Goal: Task Accomplishment & Management: Use online tool/utility

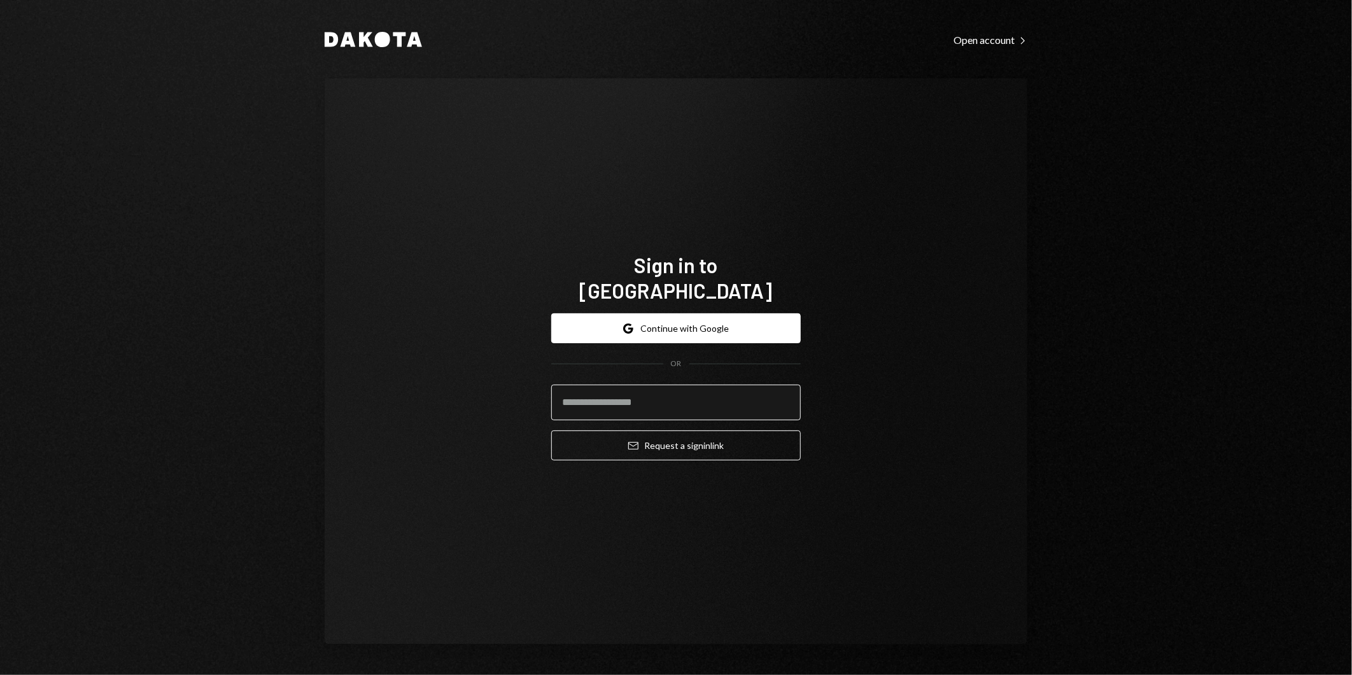
click at [664, 384] on input "email" at bounding box center [676, 402] width 250 height 36
type input "**********"
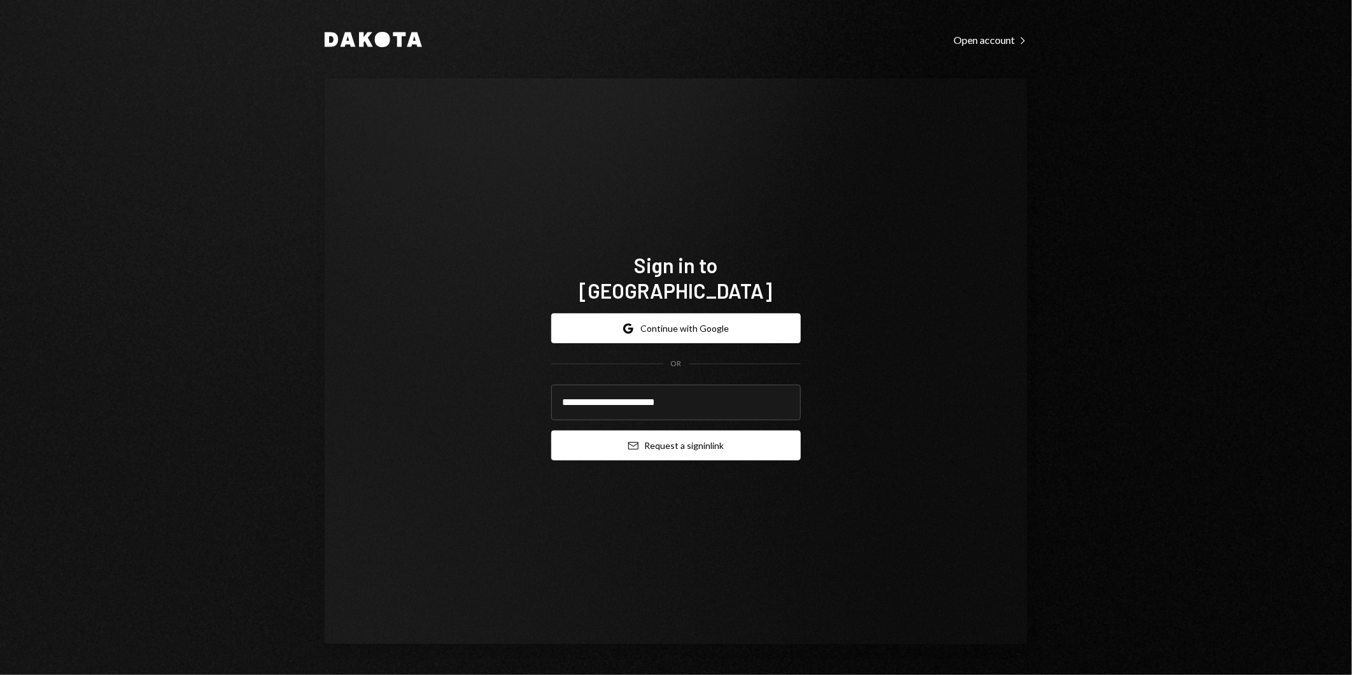
click at [666, 433] on button "Email Request a sign in link" at bounding box center [676, 445] width 250 height 30
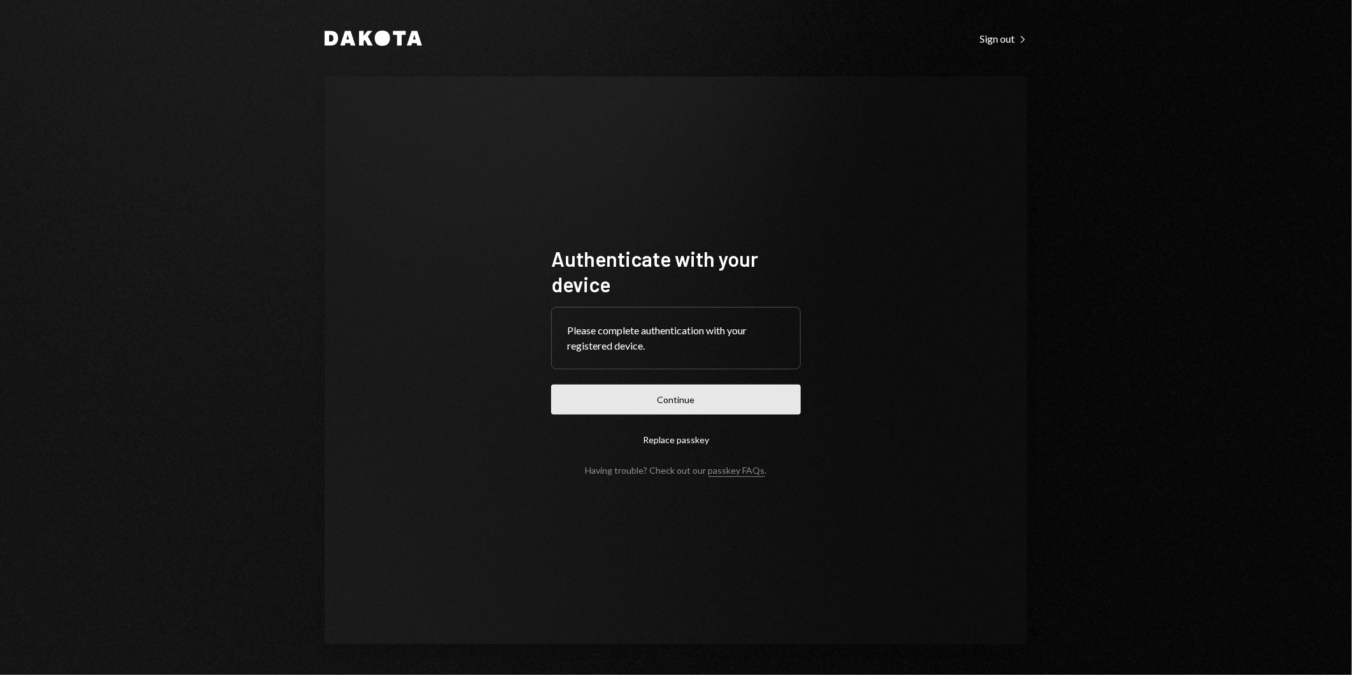
click at [681, 405] on button "Continue" at bounding box center [676, 399] width 250 height 30
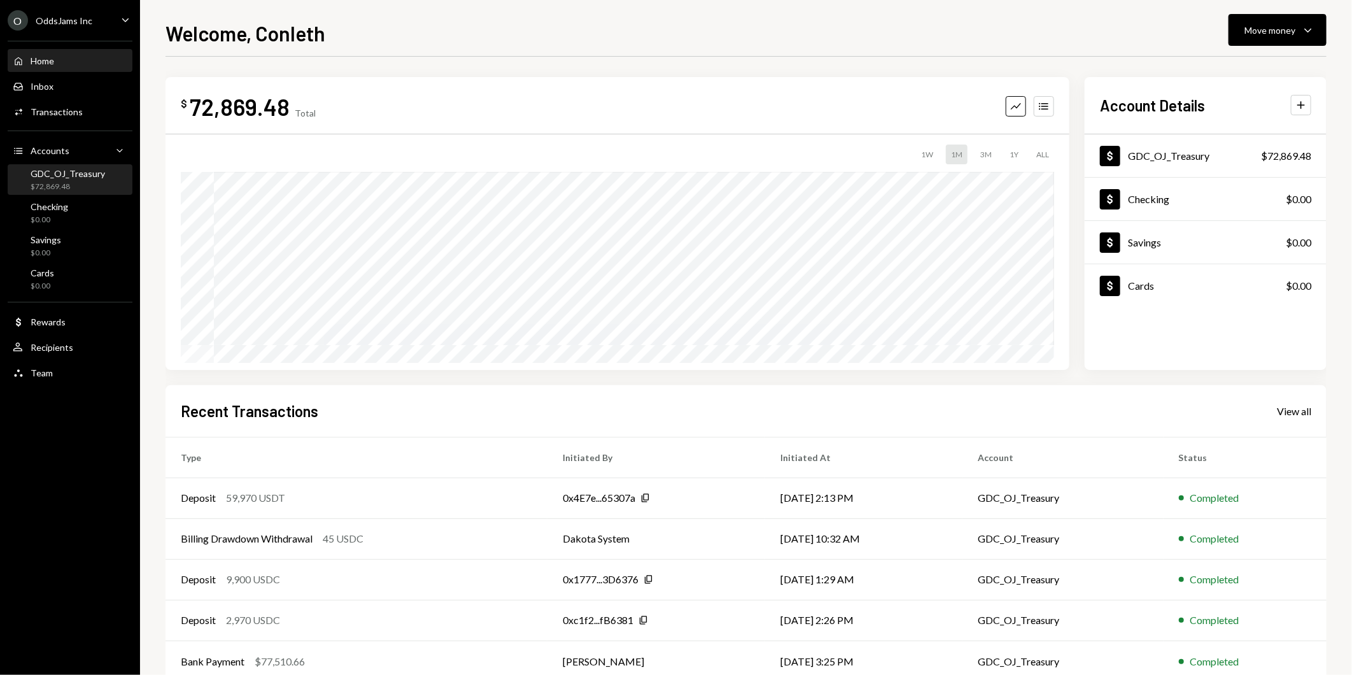
click at [56, 172] on div "GDC_OJ_Treasury" at bounding box center [68, 173] width 74 height 11
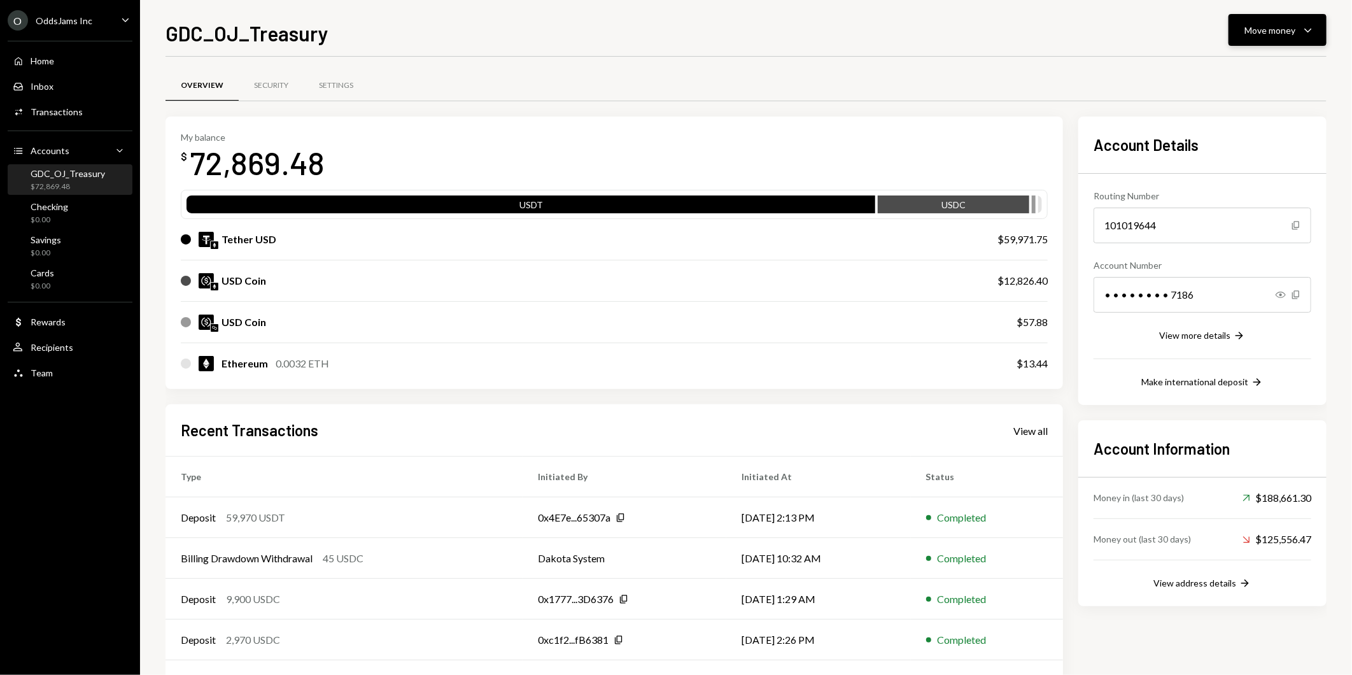
click at [1271, 36] on div "Move money" at bounding box center [1269, 30] width 51 height 13
click at [1265, 64] on div "Send" at bounding box center [1267, 68] width 93 height 13
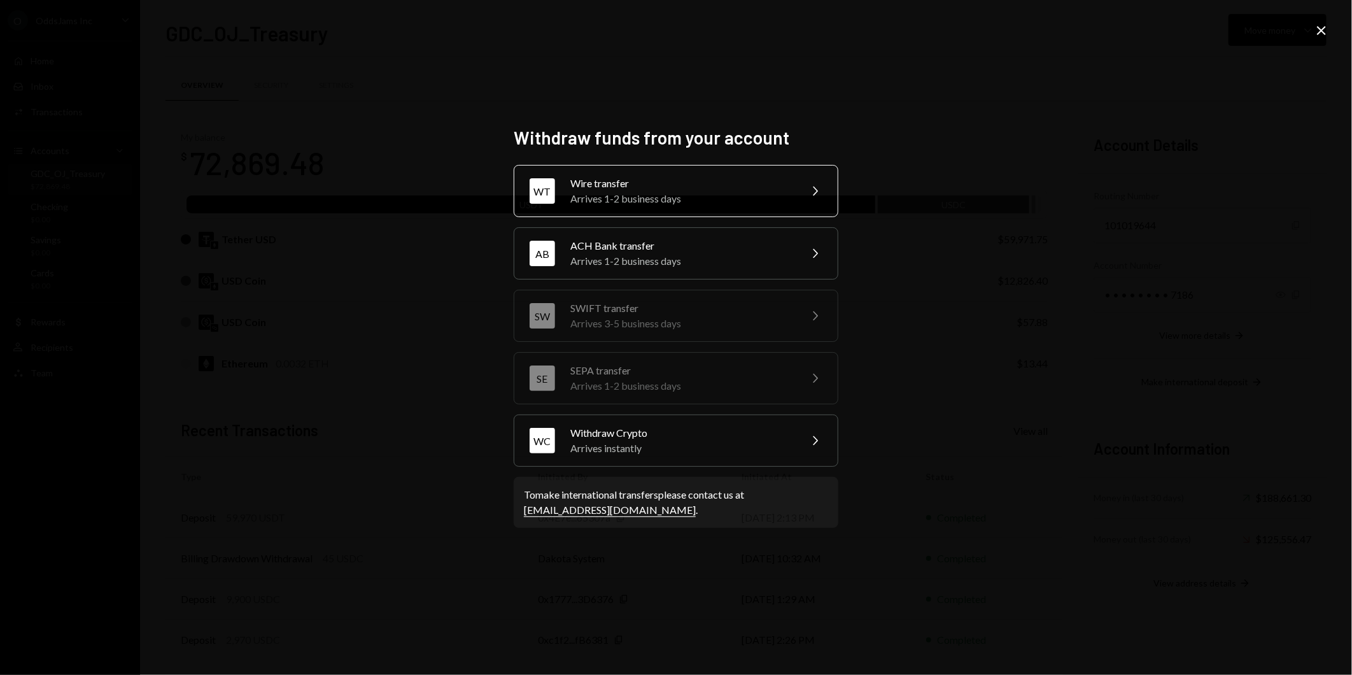
click at [717, 192] on div "Arrives 1-2 business days" at bounding box center [681, 198] width 222 height 15
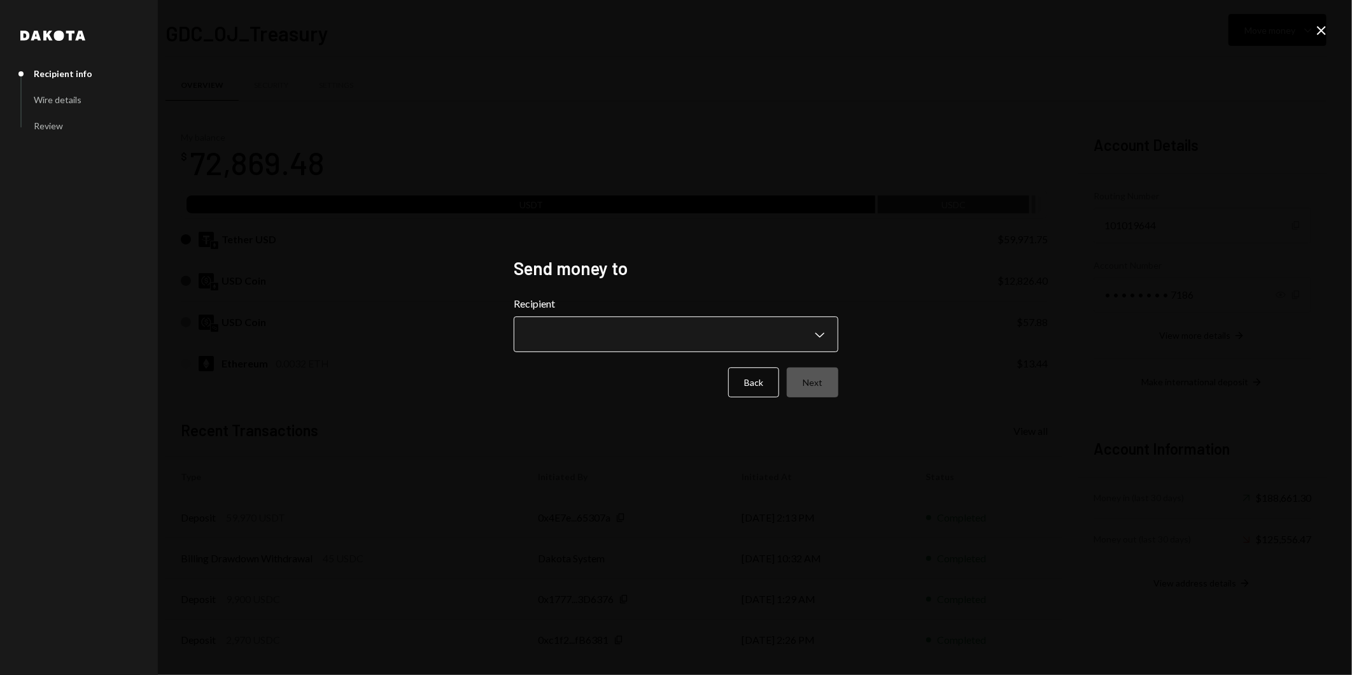
click at [816, 323] on body "O OddsJams Inc Caret Down Home Home Inbox Inbox Activities Transactions Account…" at bounding box center [676, 337] width 1352 height 675
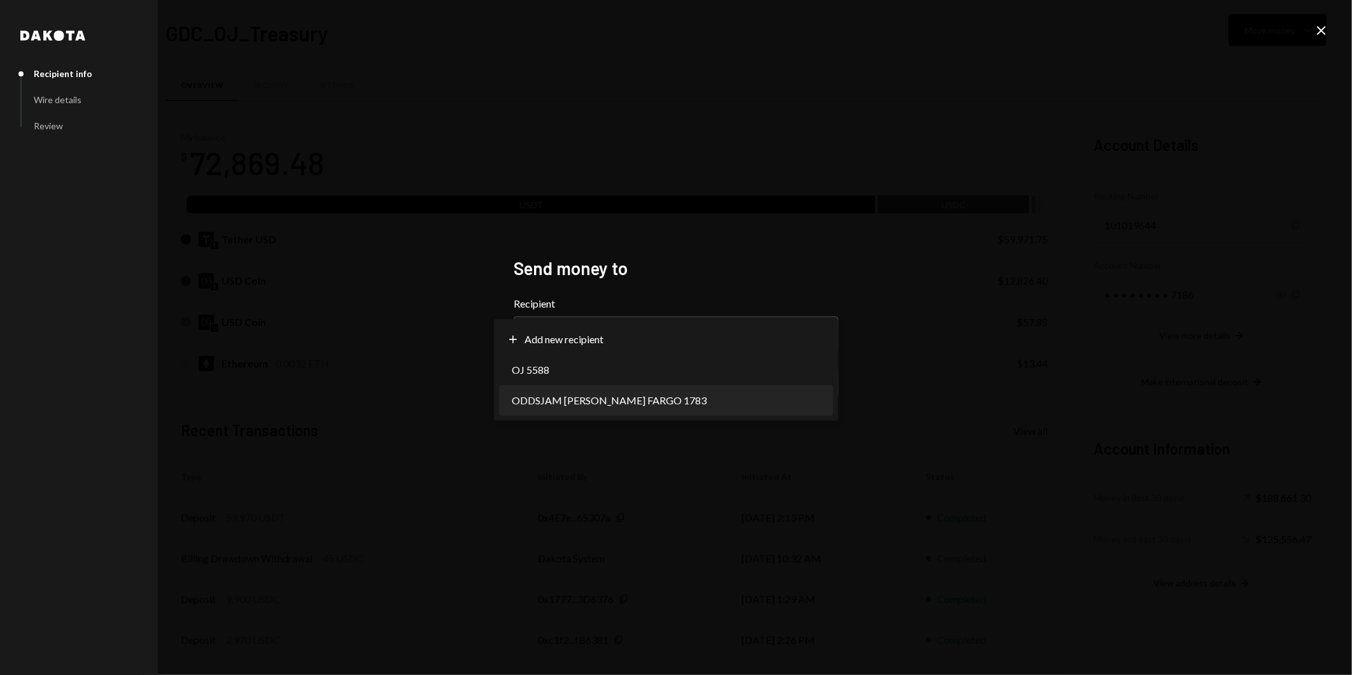
select select "**********"
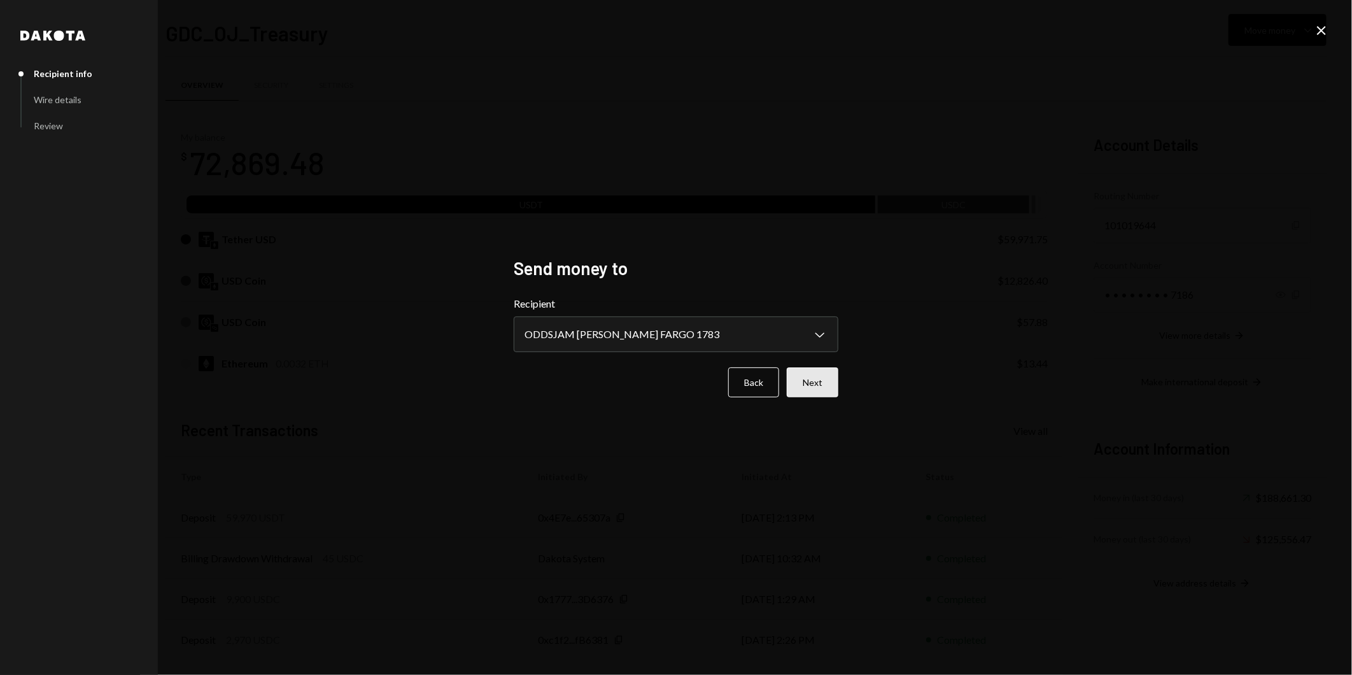
click at [811, 379] on button "Next" at bounding box center [813, 382] width 52 height 30
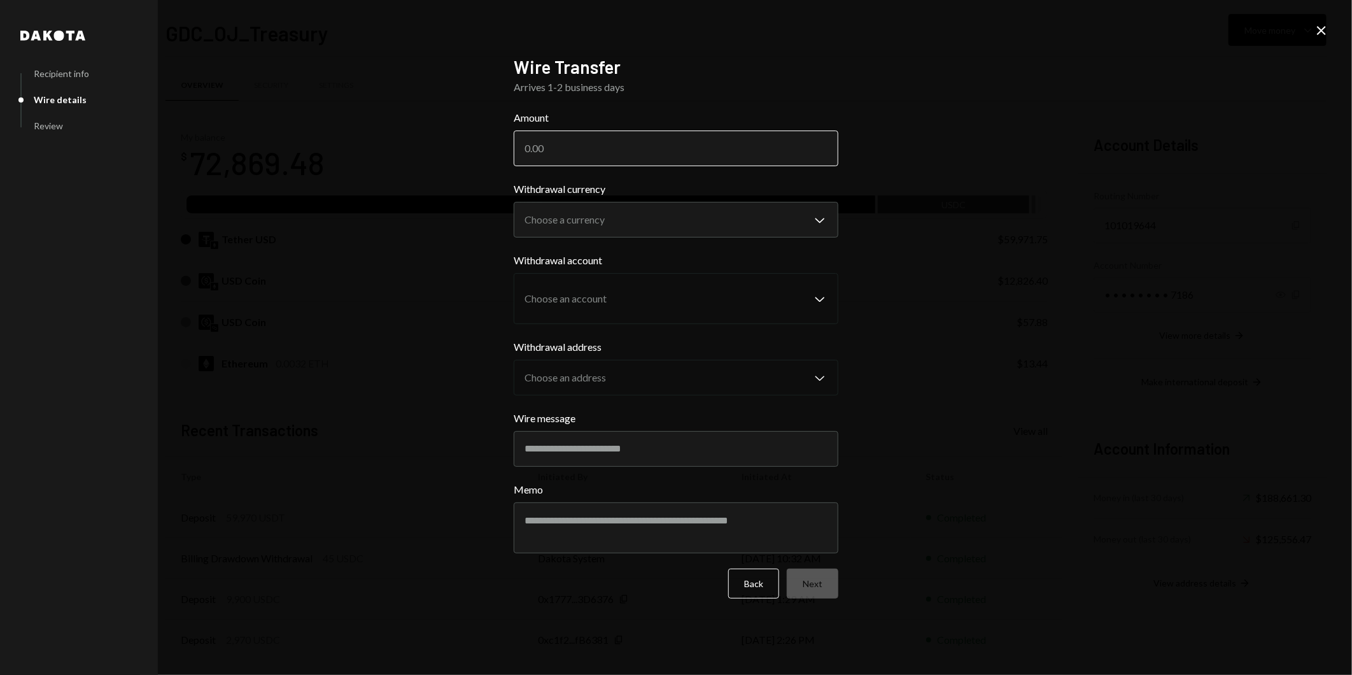
click at [574, 150] on input "Amount" at bounding box center [676, 148] width 325 height 36
type input "59971.75"
click at [601, 220] on body "O OddsJams Inc Caret Down Home Home Inbox Inbox Activities Transactions Account…" at bounding box center [676, 337] width 1352 height 675
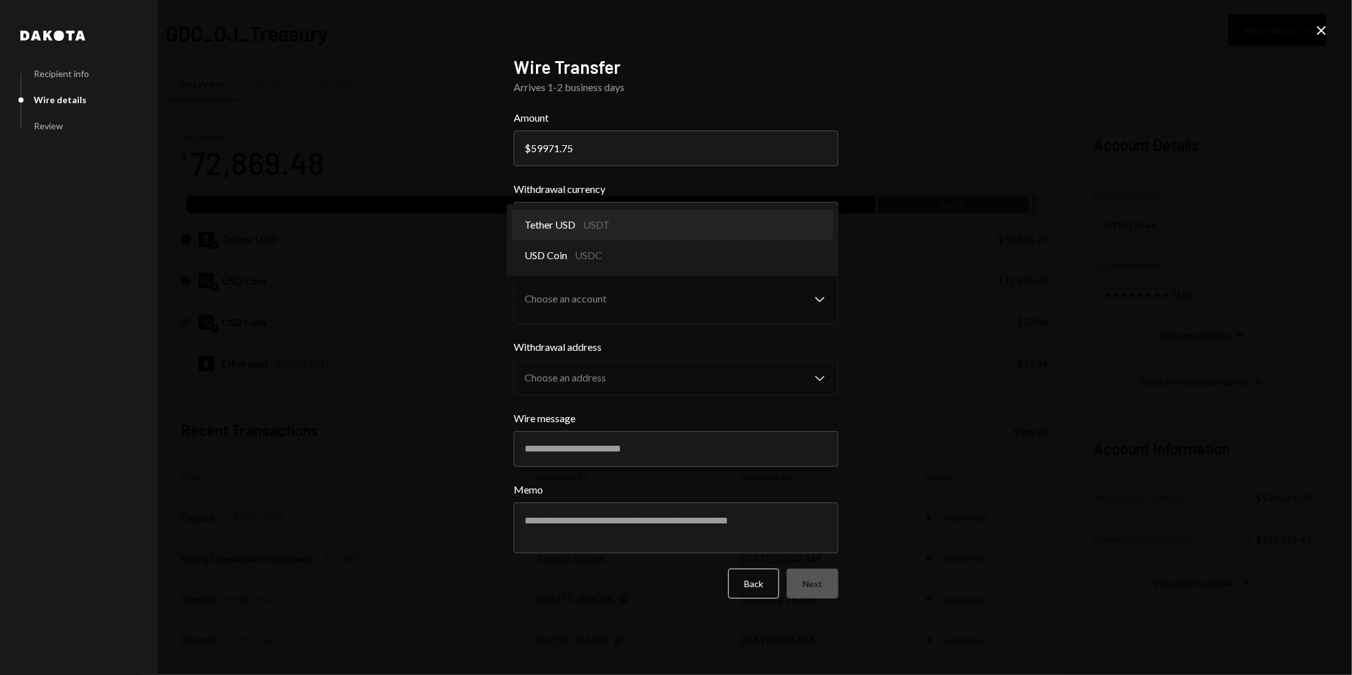
select select "****"
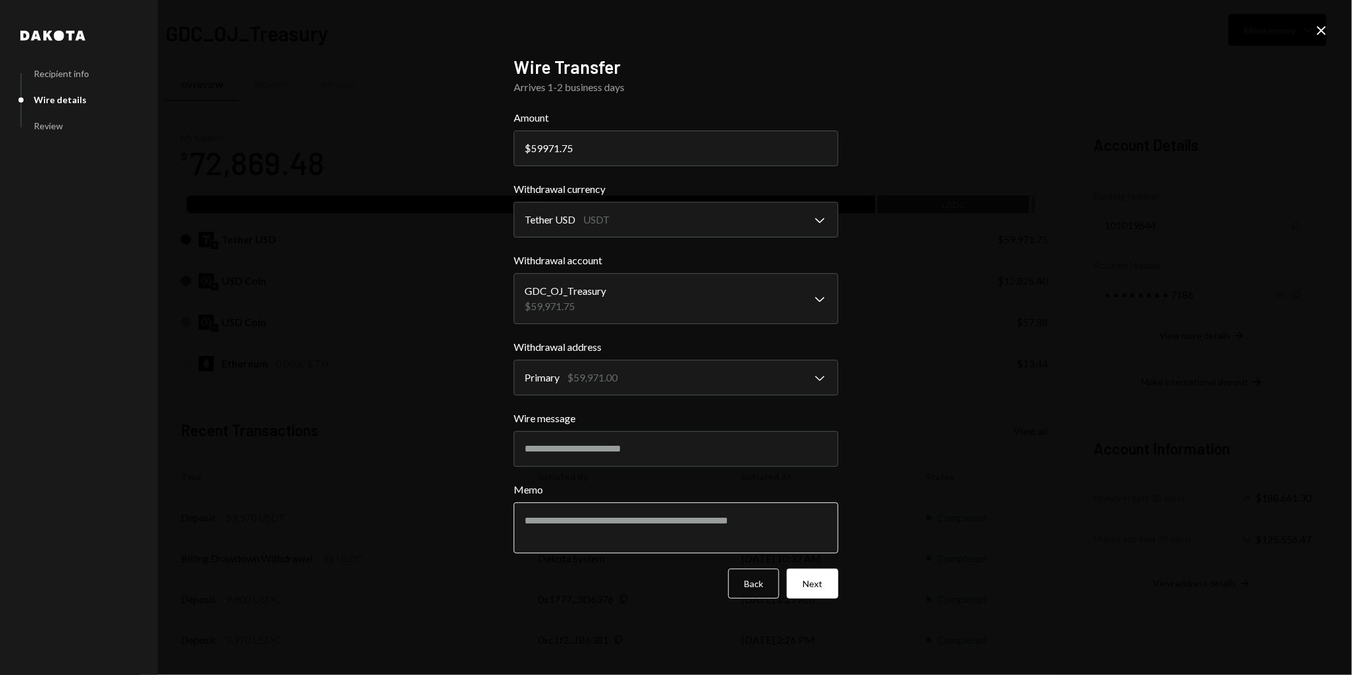
click at [612, 531] on textarea "Memo" at bounding box center [676, 527] width 325 height 51
type textarea "*"
type textarea "**********"
click at [811, 577] on button "Next" at bounding box center [813, 583] width 52 height 30
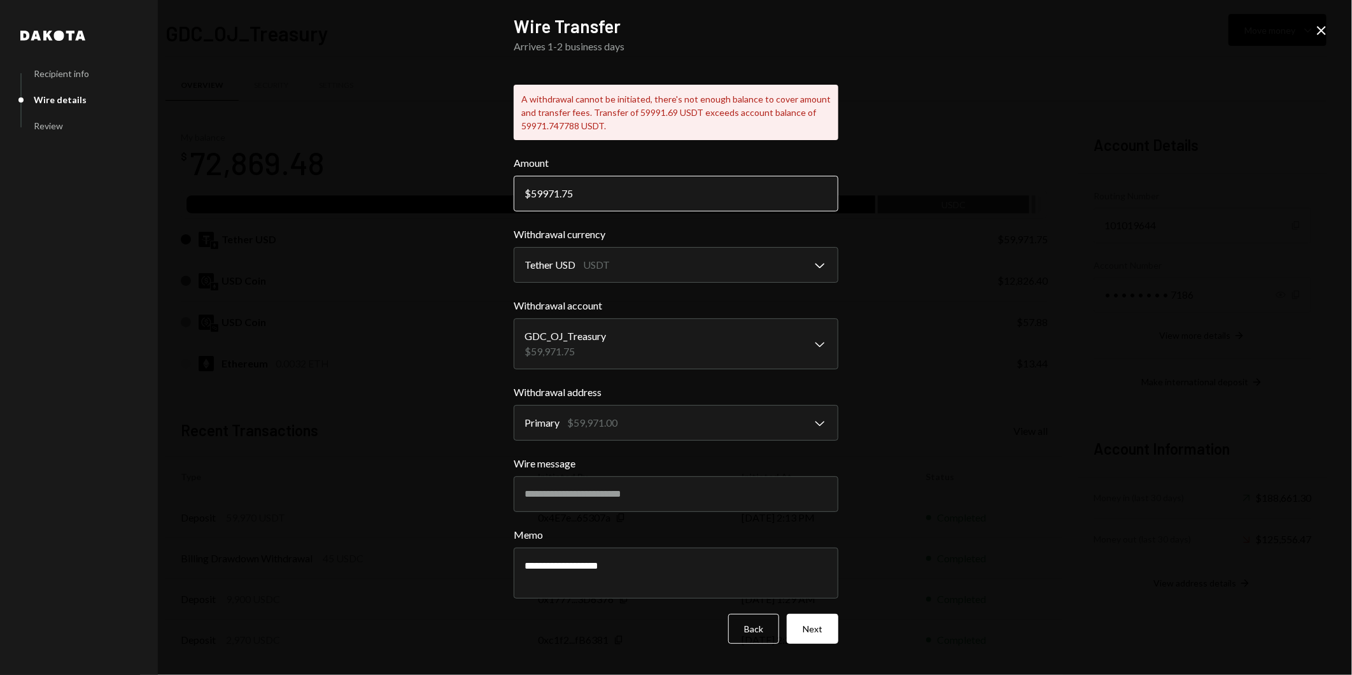
click at [552, 190] on input "59971.75" at bounding box center [676, 194] width 325 height 36
type input "59951.75"
click at [828, 626] on button "Next" at bounding box center [813, 629] width 52 height 30
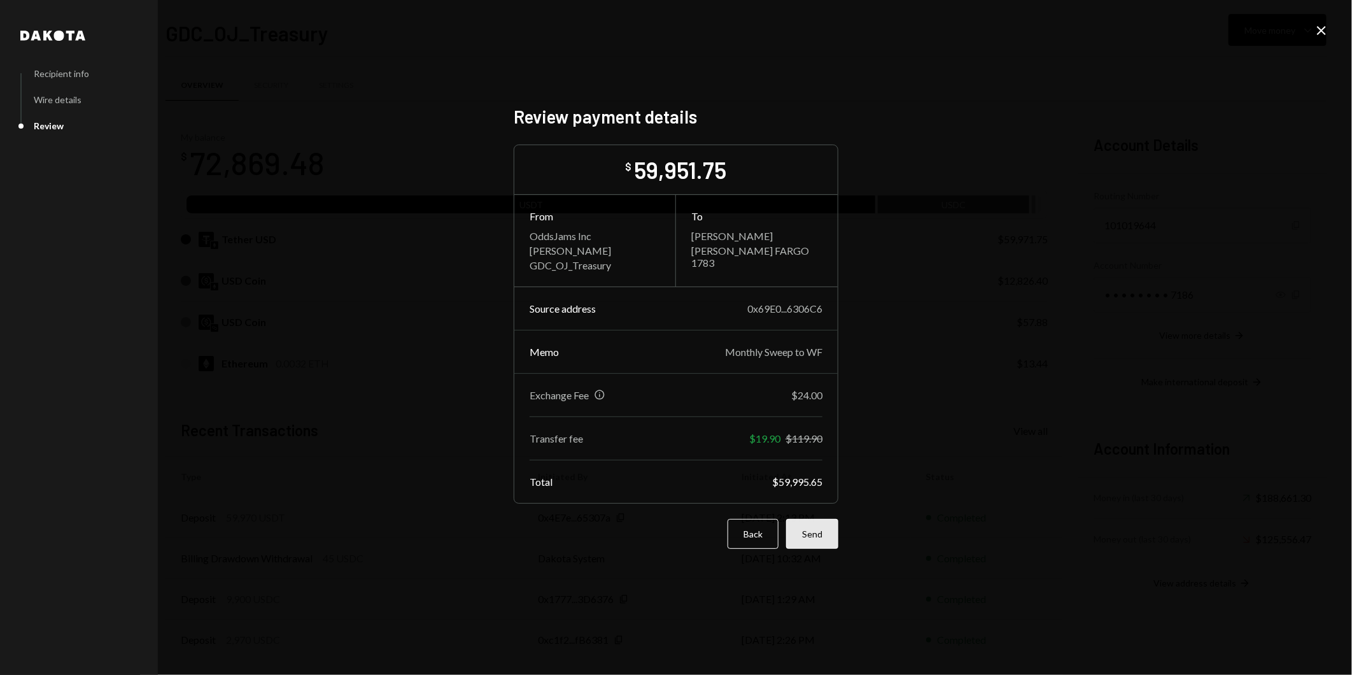
click at [806, 529] on button "Send" at bounding box center [812, 534] width 52 height 30
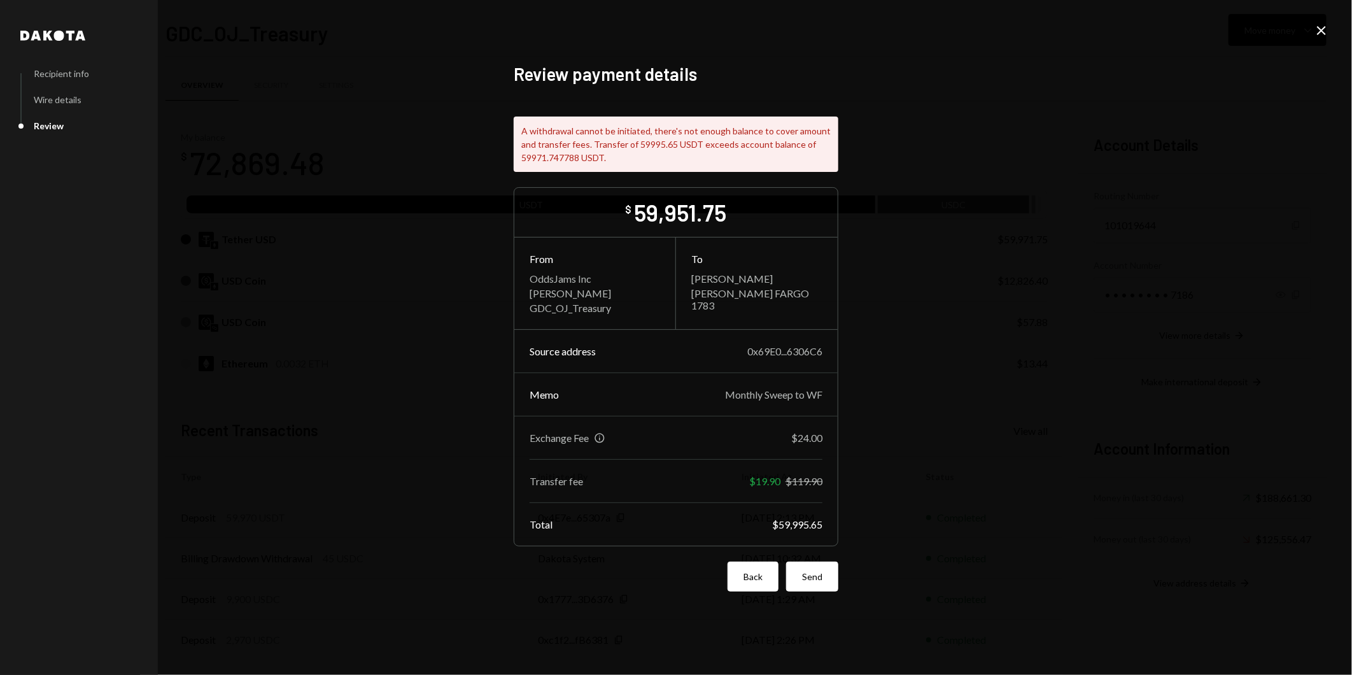
click at [754, 565] on button "Back" at bounding box center [753, 576] width 51 height 30
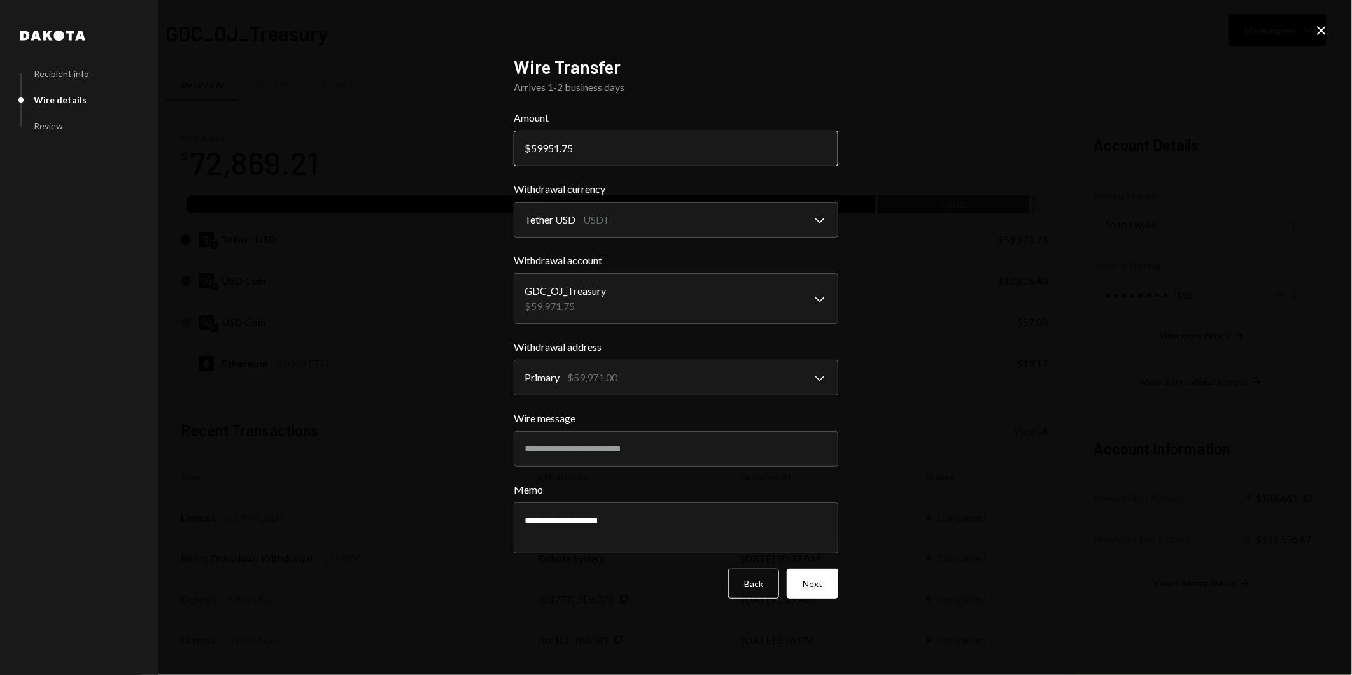
click at [601, 150] on input "59951.75" at bounding box center [676, 148] width 325 height 36
type input "59927.85"
click at [933, 277] on div "**********" at bounding box center [676, 337] width 1352 height 675
click at [812, 584] on button "Next" at bounding box center [813, 583] width 52 height 30
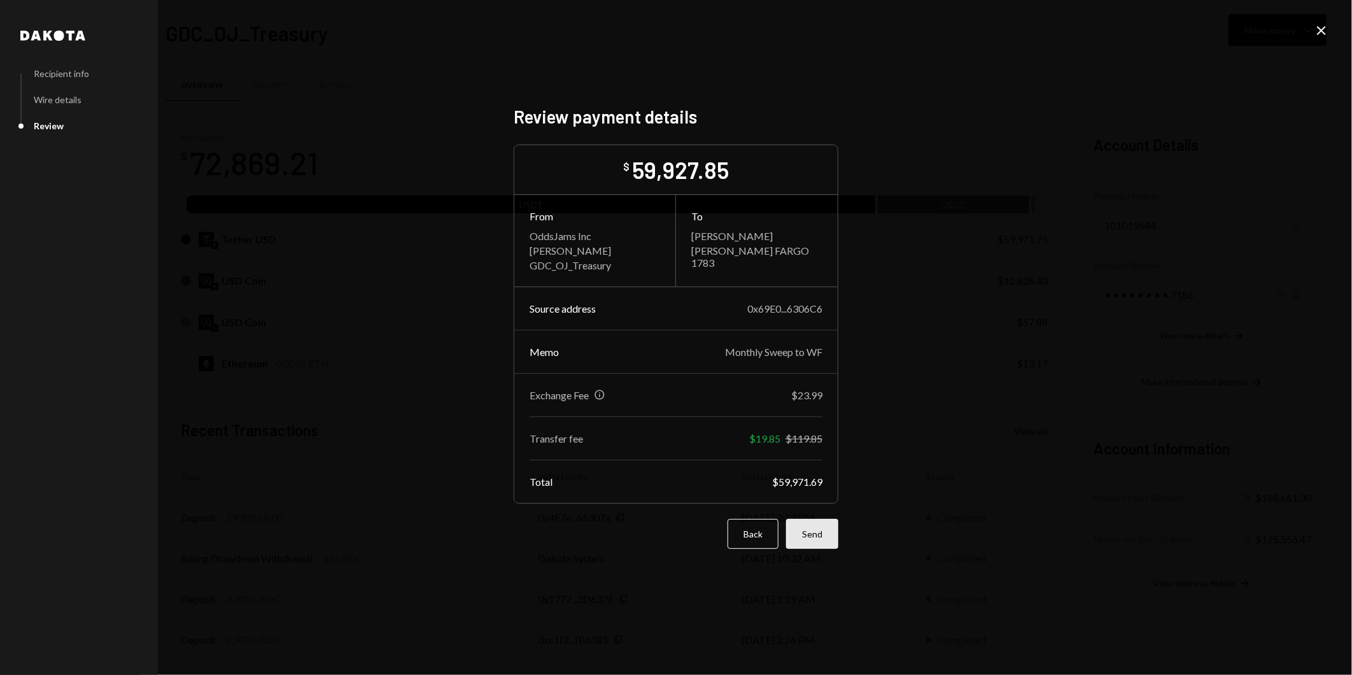
click at [810, 531] on button "Send" at bounding box center [812, 534] width 52 height 30
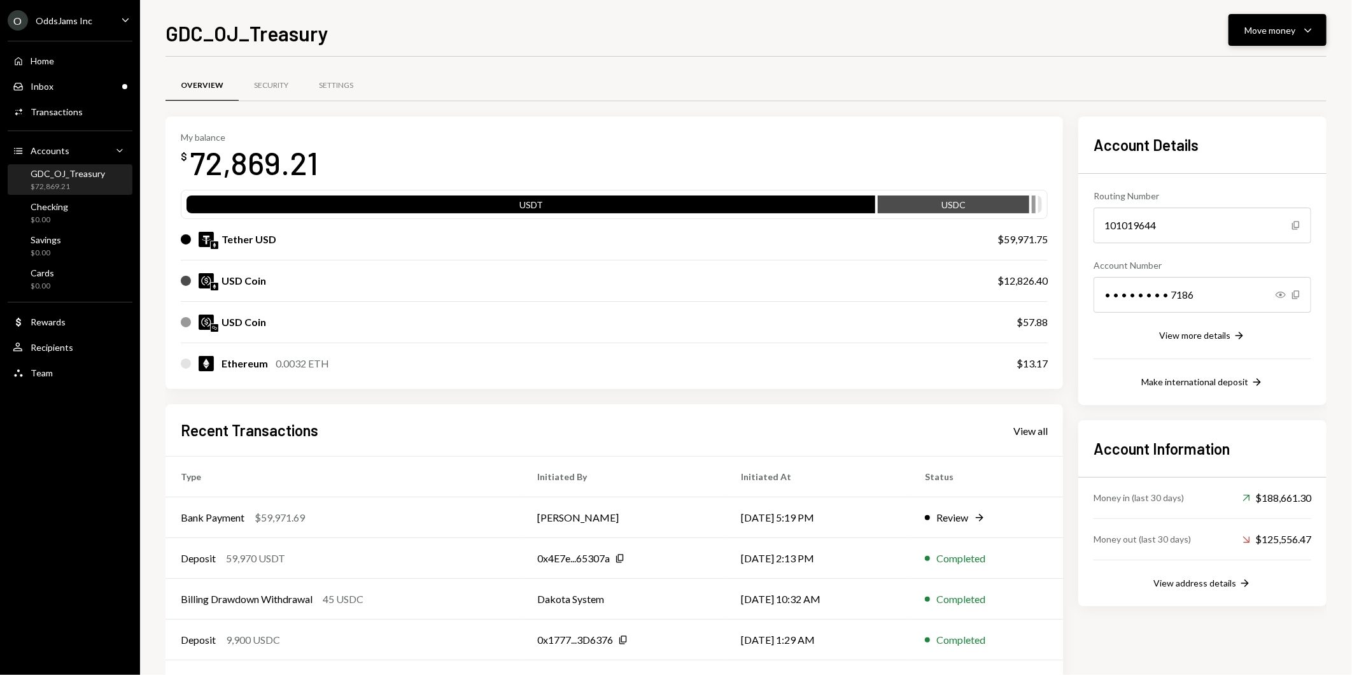
click at [1279, 27] on div "Move money" at bounding box center [1269, 30] width 51 height 13
click at [1252, 89] on div "Convert Transfer" at bounding box center [1258, 97] width 127 height 29
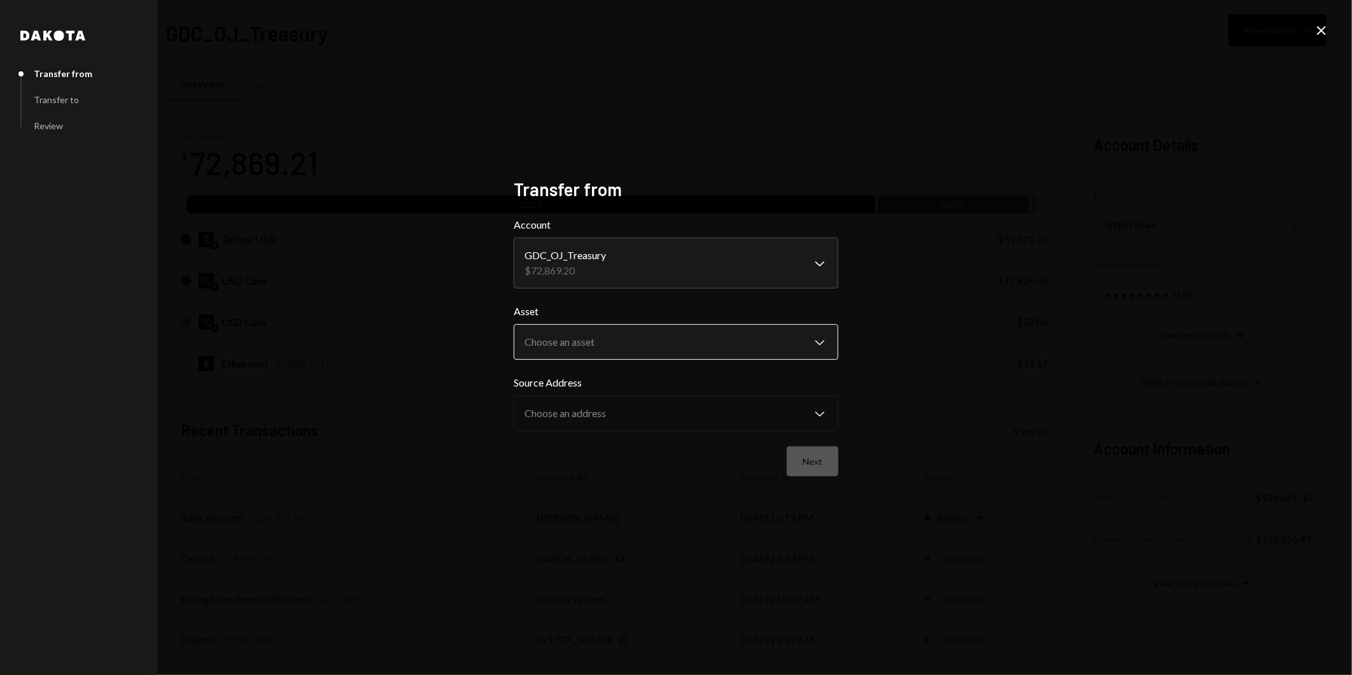
click at [742, 337] on body "O OddsJams Inc Caret Down Home Home Inbox Inbox Activities Transactions Account…" at bounding box center [676, 337] width 1352 height 675
click at [984, 328] on div "**********" at bounding box center [676, 337] width 1352 height 675
click at [1320, 32] on icon at bounding box center [1321, 30] width 9 height 9
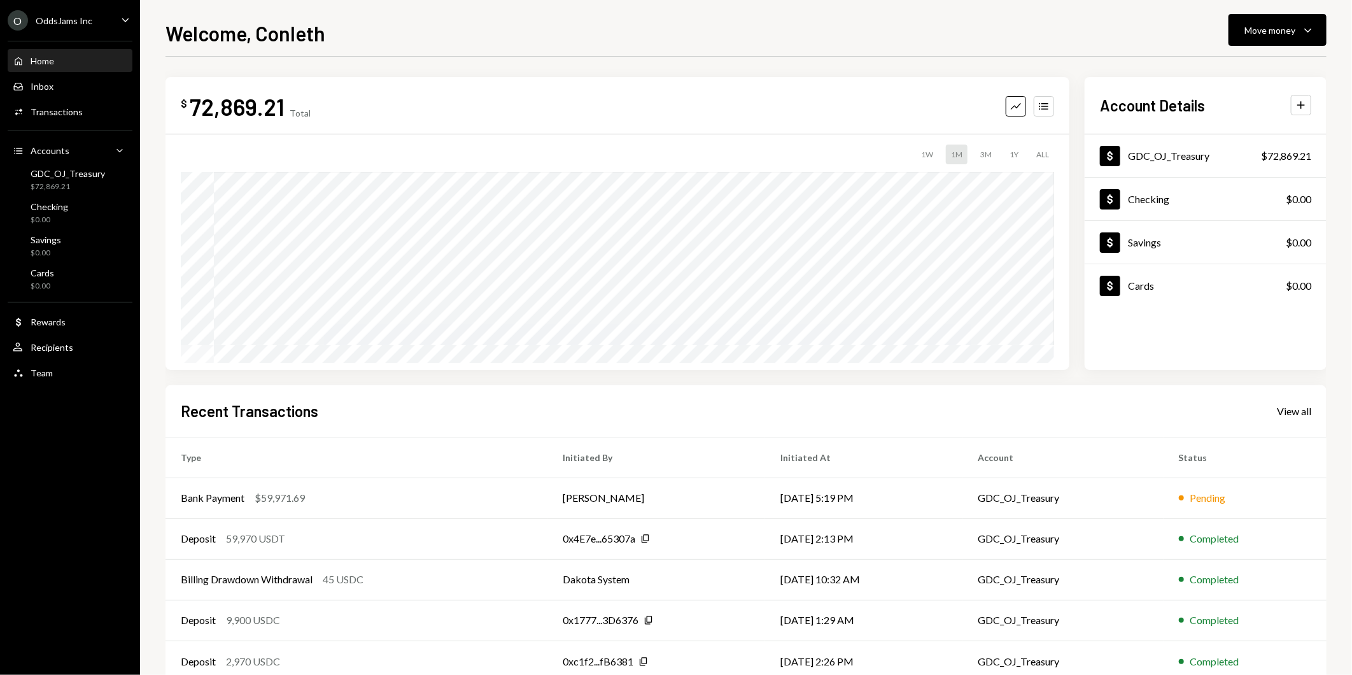
click at [260, 118] on div "72,869.21" at bounding box center [237, 106] width 95 height 29
click at [1197, 156] on div "GDC_OJ_Treasury" at bounding box center [1168, 156] width 81 height 12
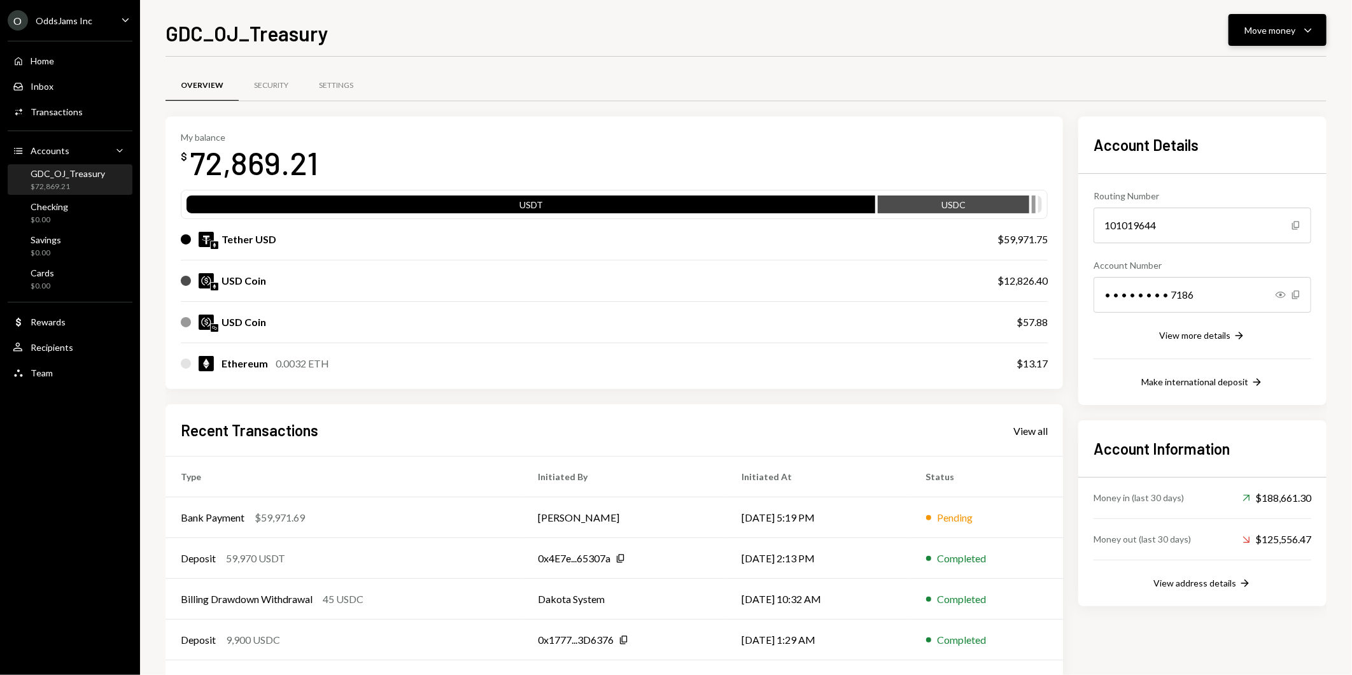
click at [1277, 30] on div "Move money" at bounding box center [1269, 30] width 51 height 13
click at [1252, 67] on div "Send" at bounding box center [1267, 68] width 93 height 13
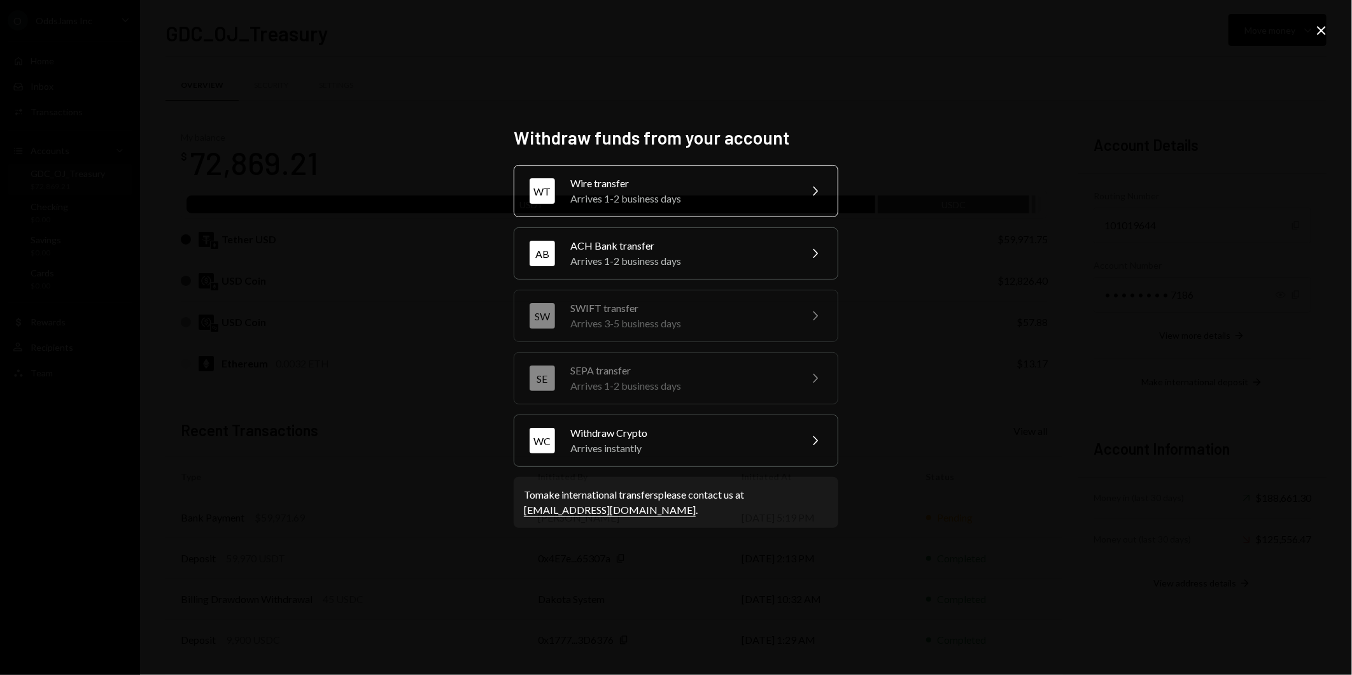
click at [684, 192] on div "Arrives 1-2 business days" at bounding box center [681, 198] width 222 height 15
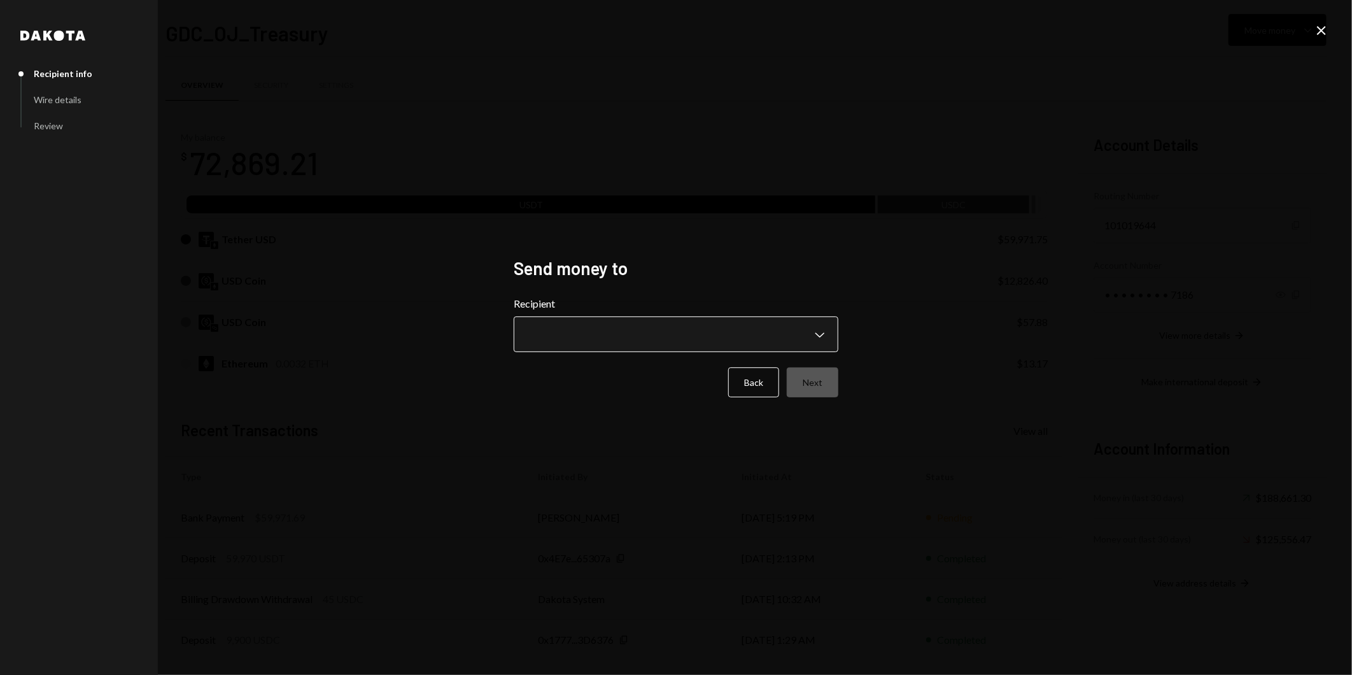
click at [677, 332] on body "O OddsJams Inc Caret Down Home Home Inbox Inbox Activities Transactions Account…" at bounding box center [676, 337] width 1352 height 675
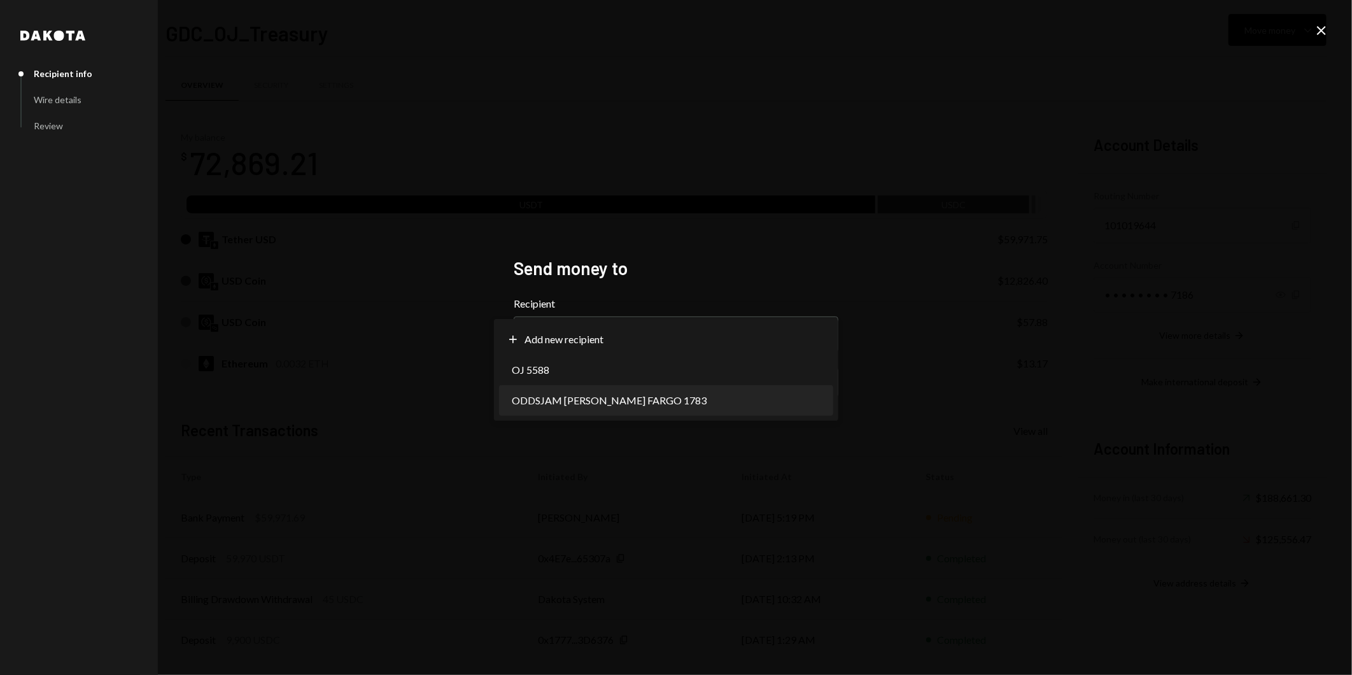
select select "**********"
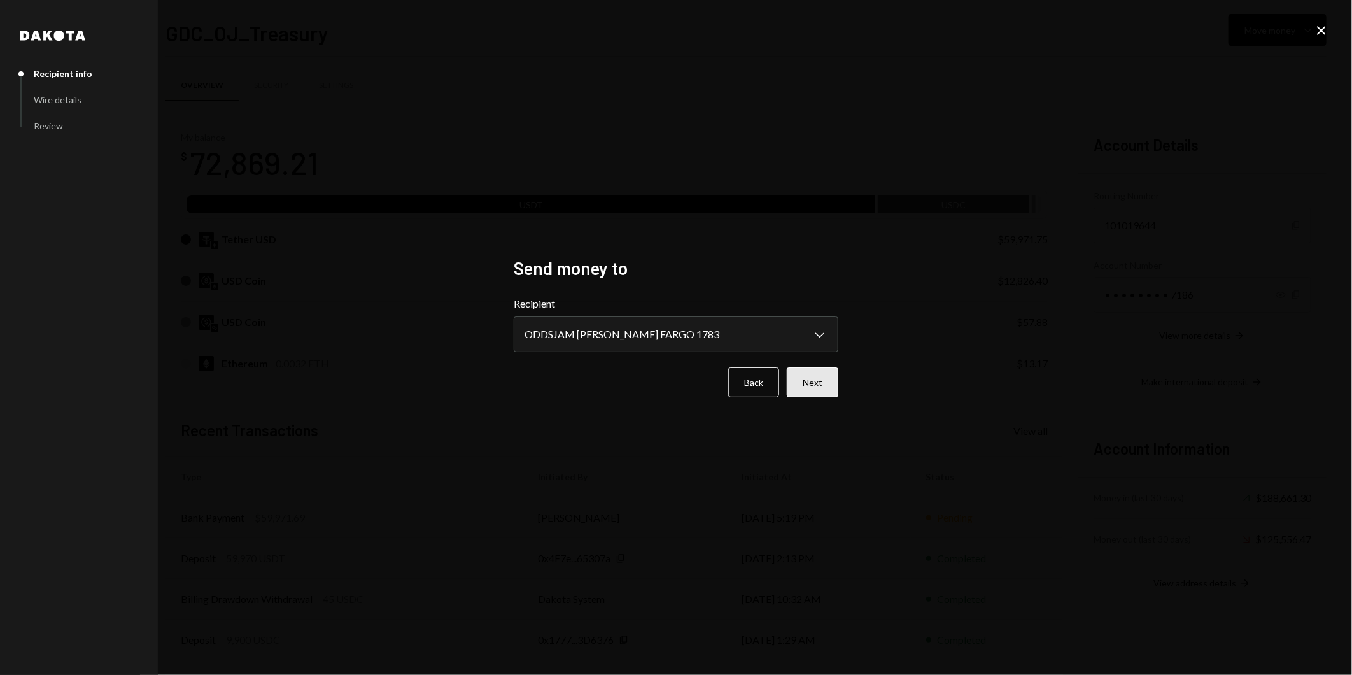
click at [805, 384] on button "Next" at bounding box center [813, 382] width 52 height 30
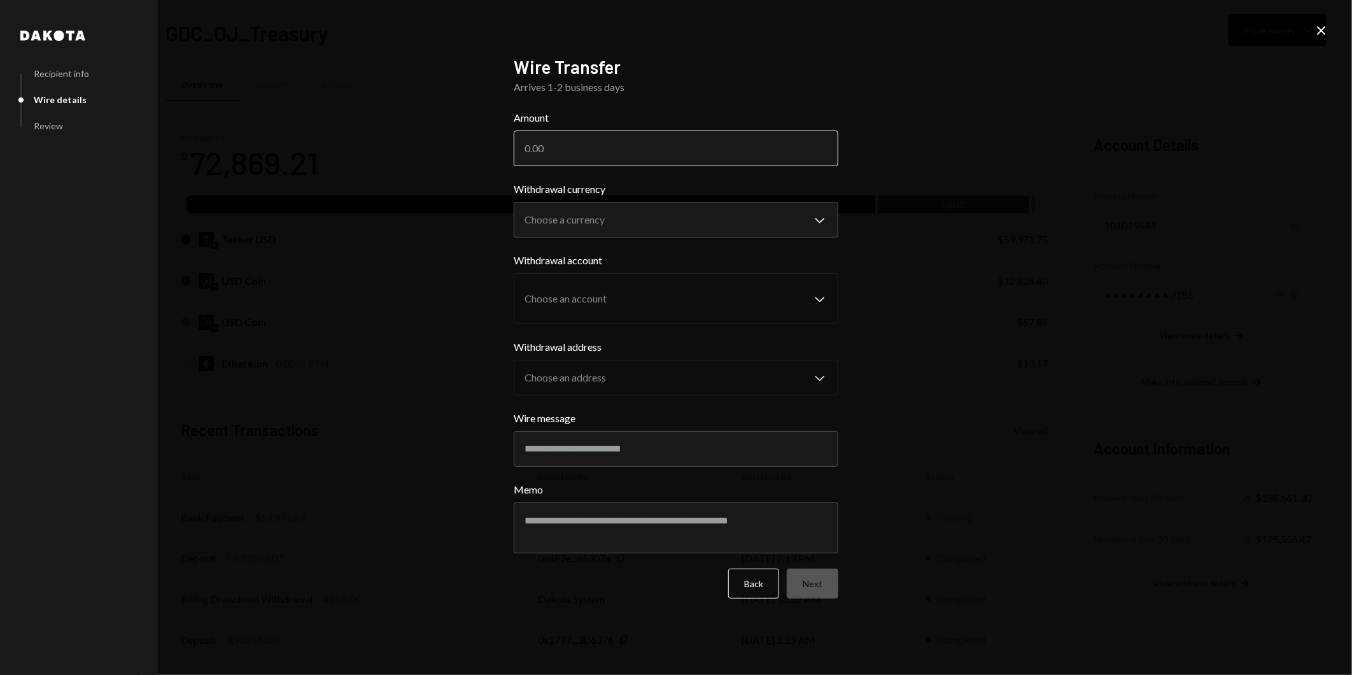
click at [670, 150] on input "Amount" at bounding box center [676, 148] width 325 height 36
type input "12826.4"
click at [649, 217] on body "O OddsJams Inc Caret Down Home Home Inbox Inbox Activities Transactions Account…" at bounding box center [676, 337] width 1352 height 675
select select "****"
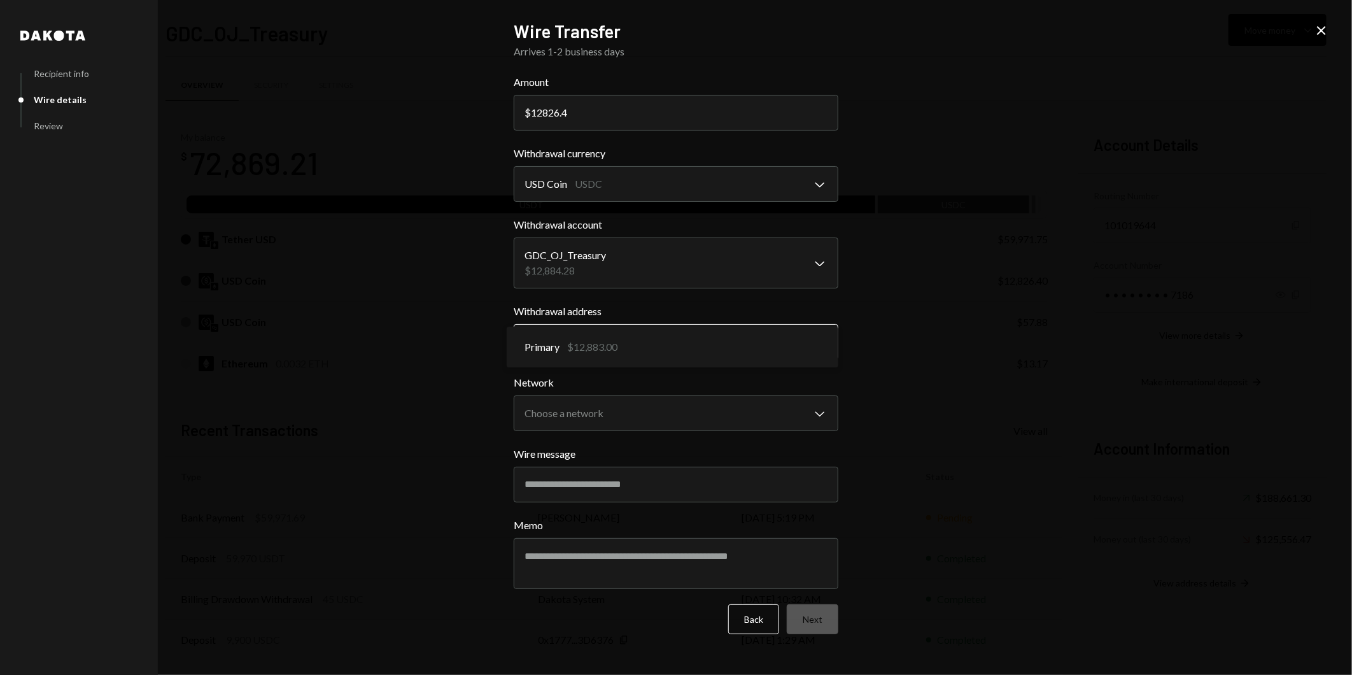
click at [686, 345] on body "O OddsJams Inc Caret Down Home Home Inbox Inbox Activities Transactions Account…" at bounding box center [676, 337] width 1352 height 675
click at [667, 414] on body "O OddsJams Inc Caret Down Home Home Inbox Inbox Activities Transactions Account…" at bounding box center [676, 337] width 1352 height 675
select select "**********"
click at [651, 556] on textarea "Memo" at bounding box center [676, 563] width 325 height 51
type textarea "**********"
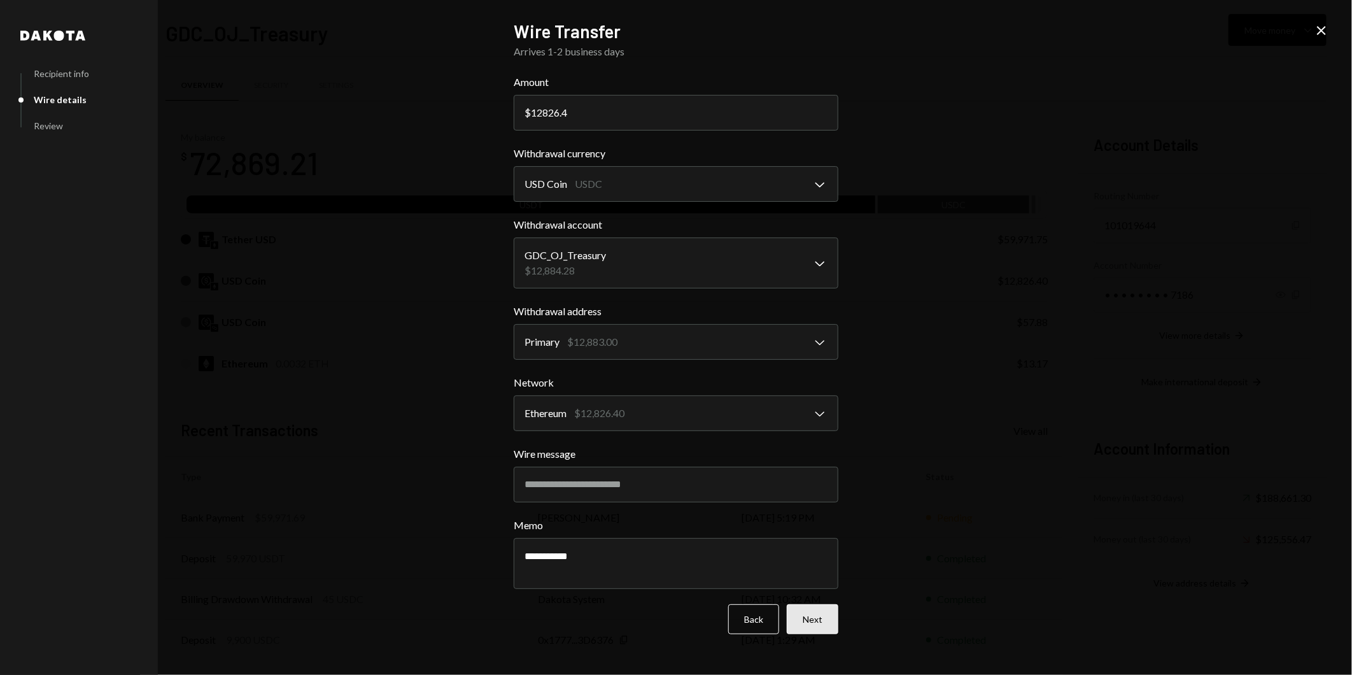
click at [812, 609] on button "Next" at bounding box center [813, 619] width 52 height 30
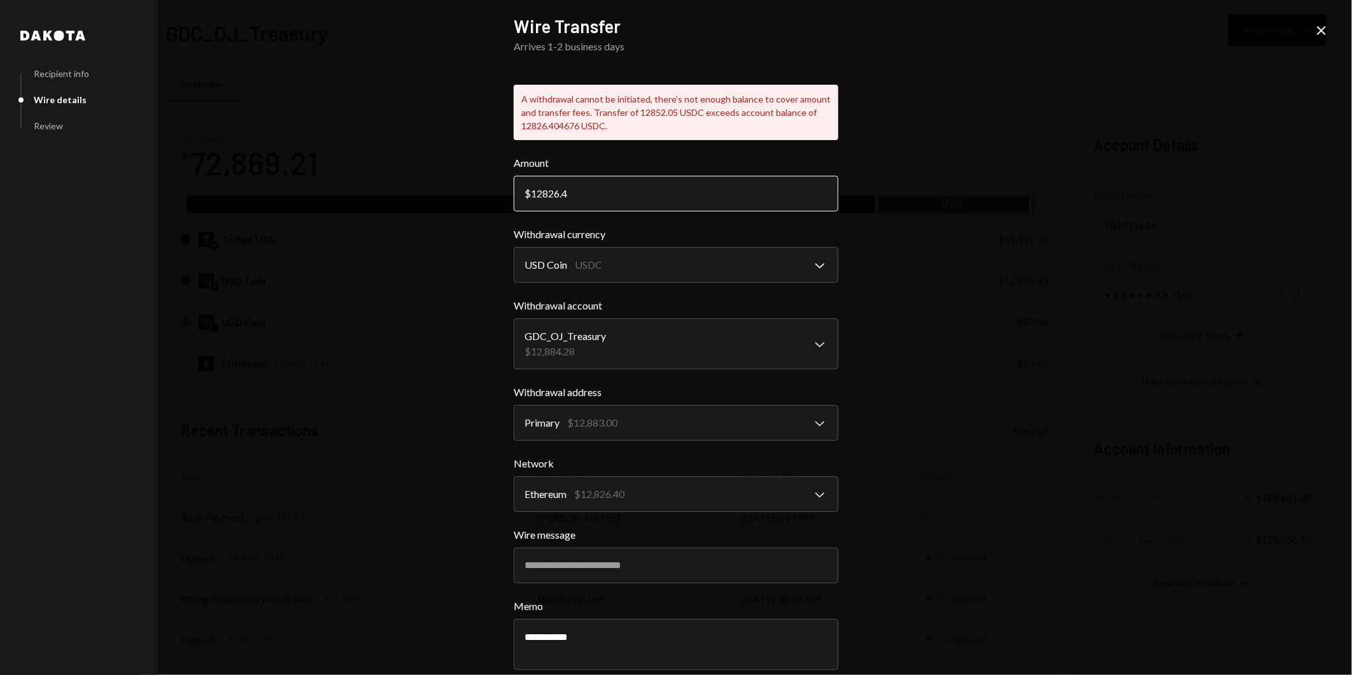
click at [546, 195] on input "12826.4" at bounding box center [676, 194] width 325 height 36
click at [961, 195] on div "**********" at bounding box center [676, 337] width 1352 height 675
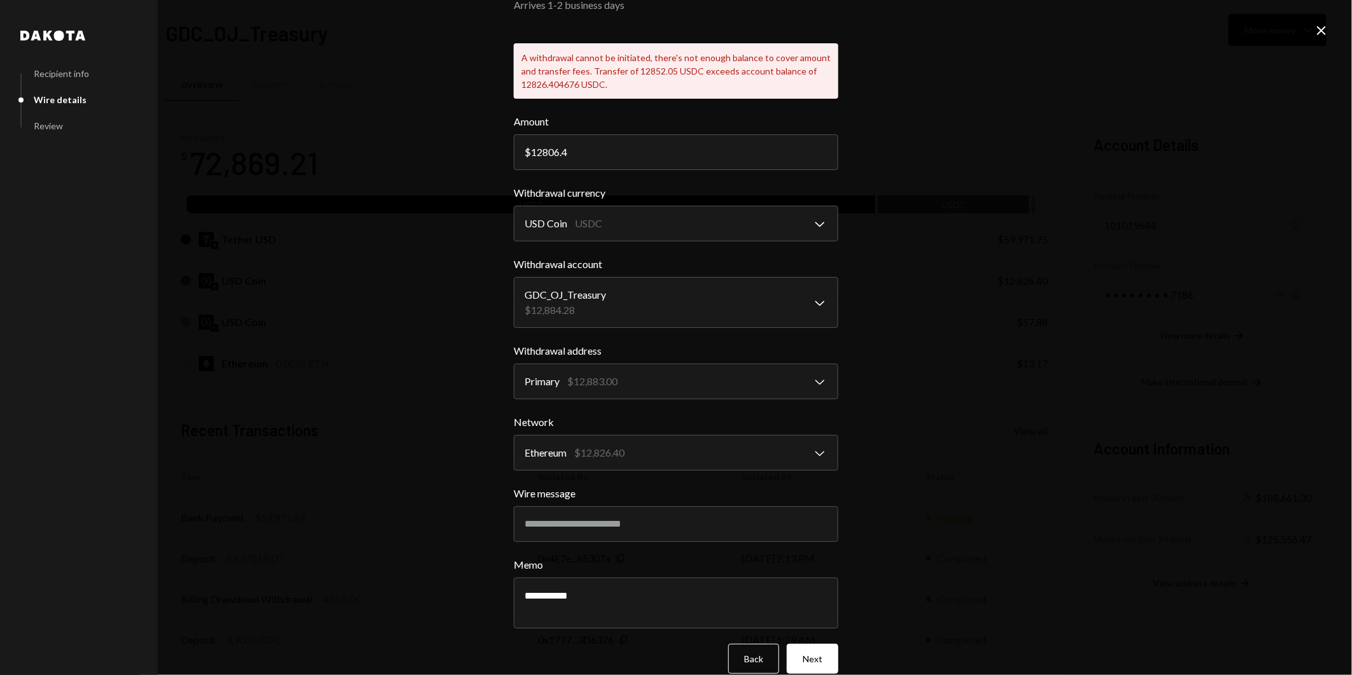
scroll to position [60, 0]
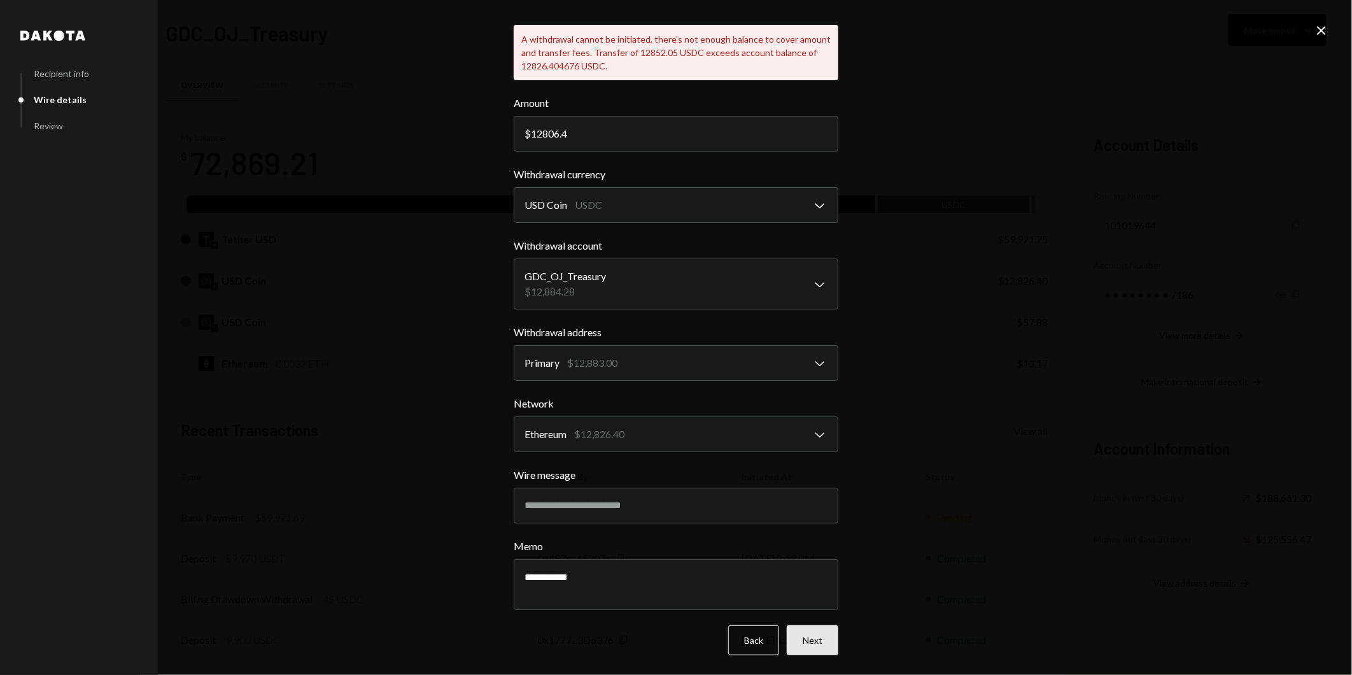
click at [818, 640] on button "Next" at bounding box center [813, 640] width 52 height 30
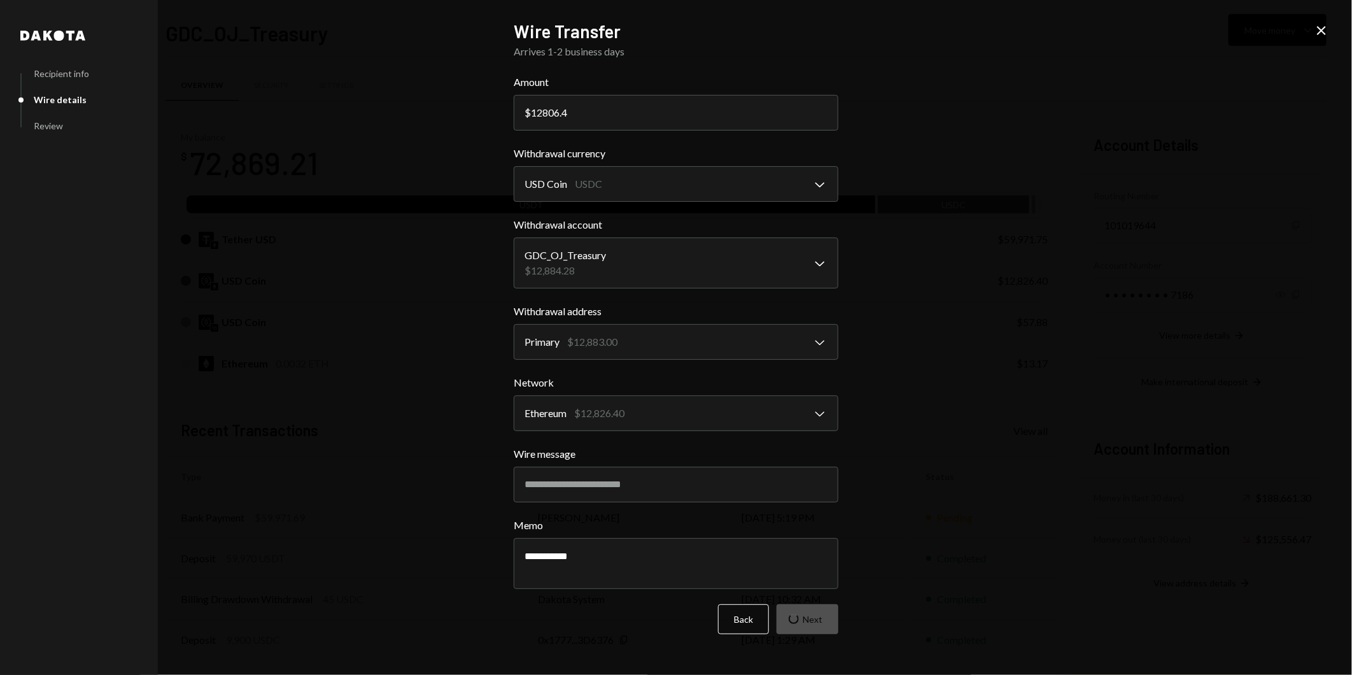
scroll to position [0, 0]
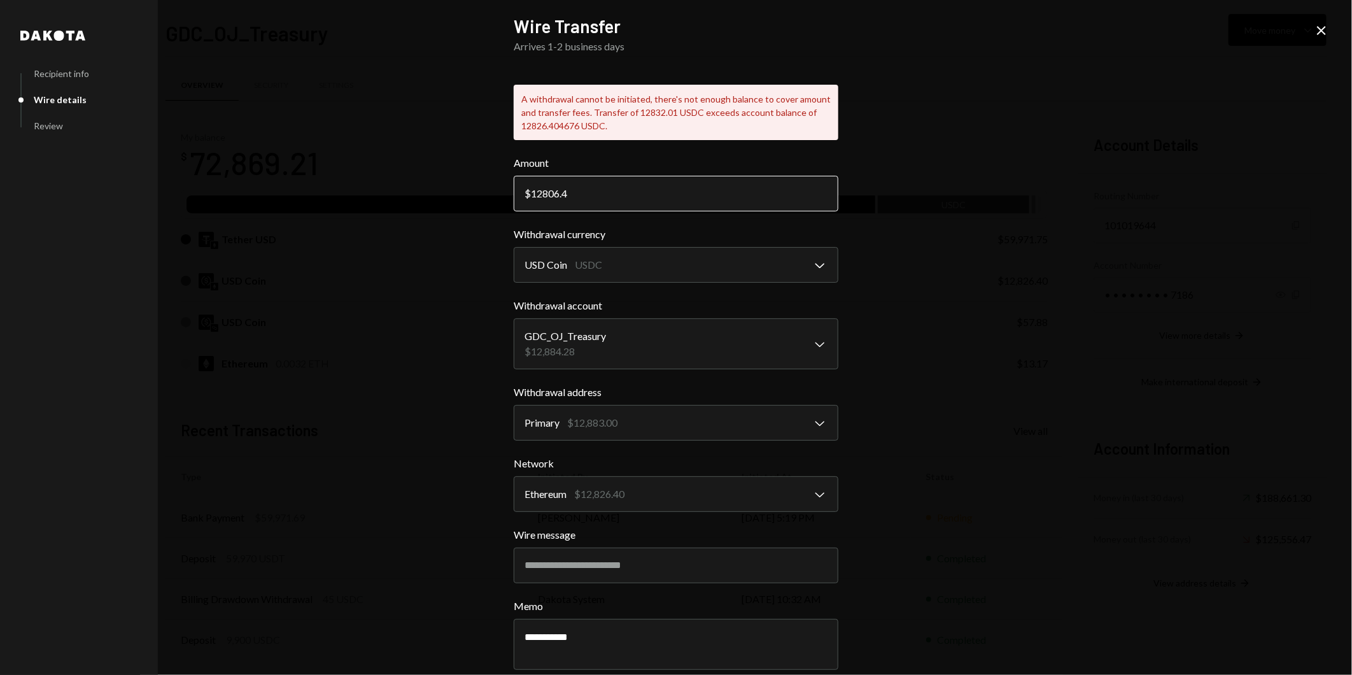
click at [542, 192] on input "12806.4" at bounding box center [676, 194] width 325 height 36
type input "12770"
click at [984, 263] on div "**********" at bounding box center [676, 337] width 1352 height 675
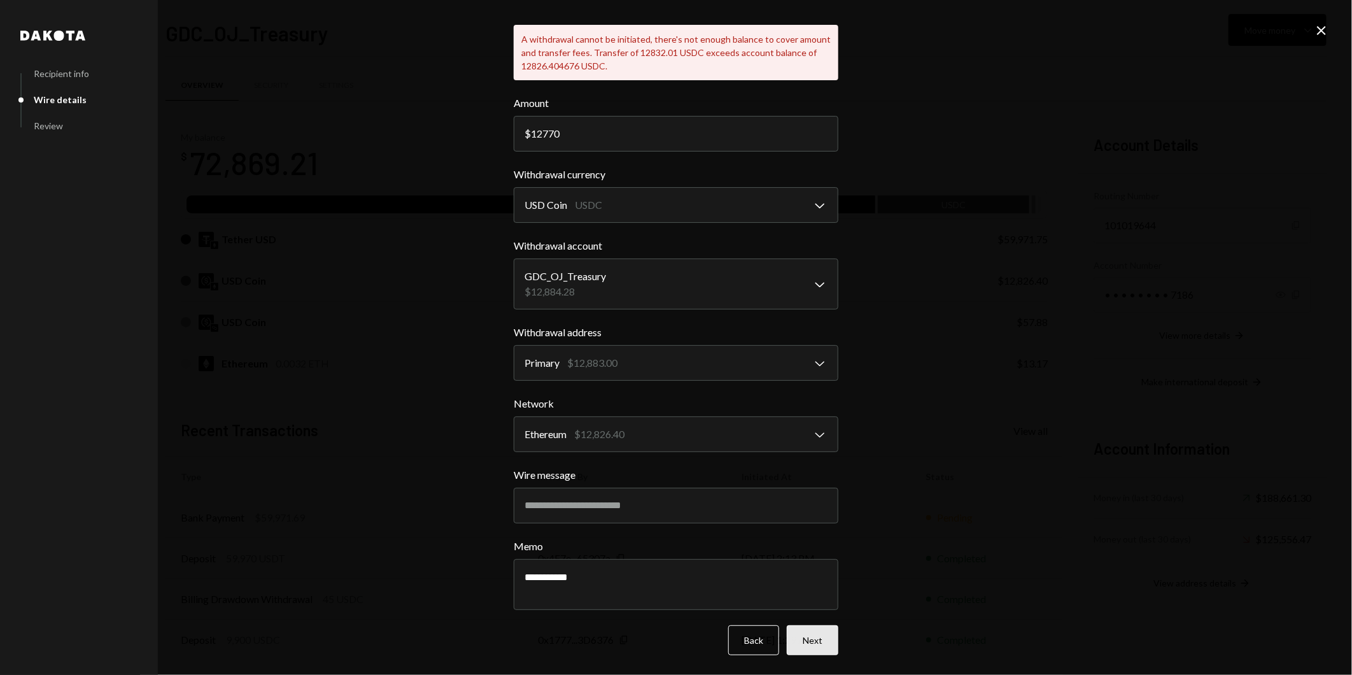
click at [799, 642] on button "Next" at bounding box center [813, 640] width 52 height 30
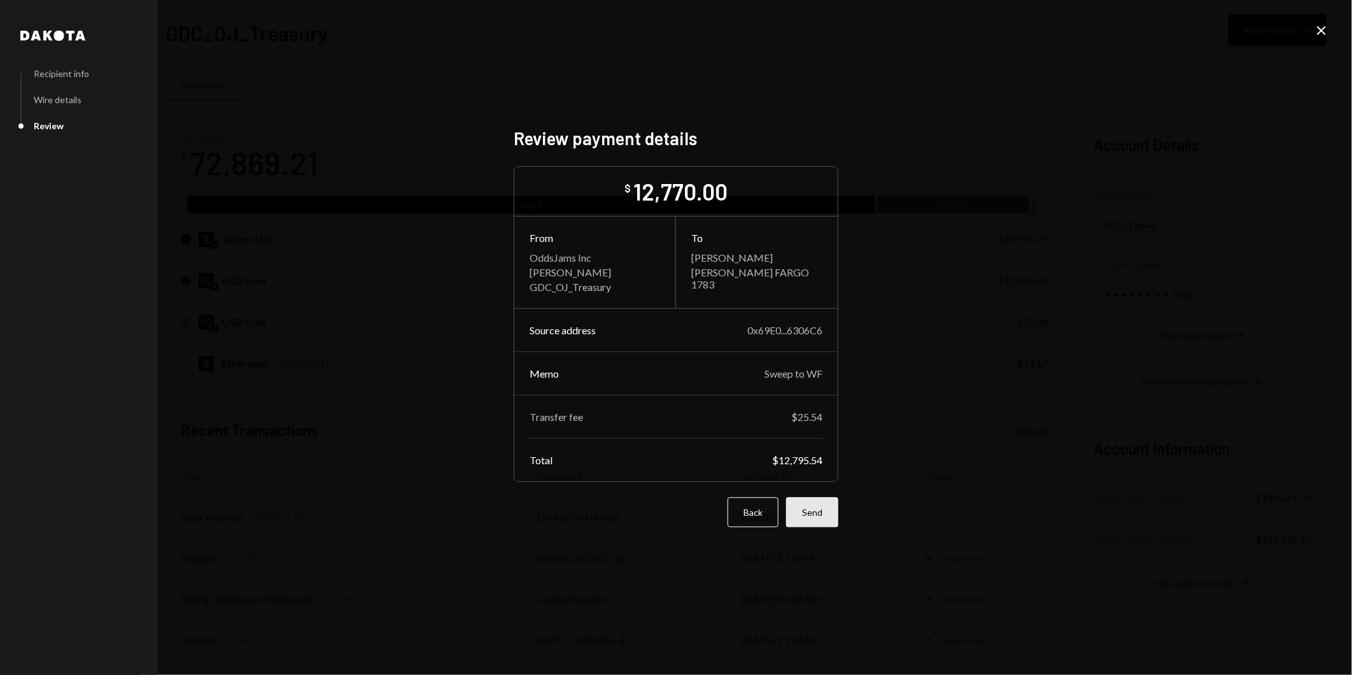
click at [807, 507] on button "Send" at bounding box center [812, 512] width 52 height 30
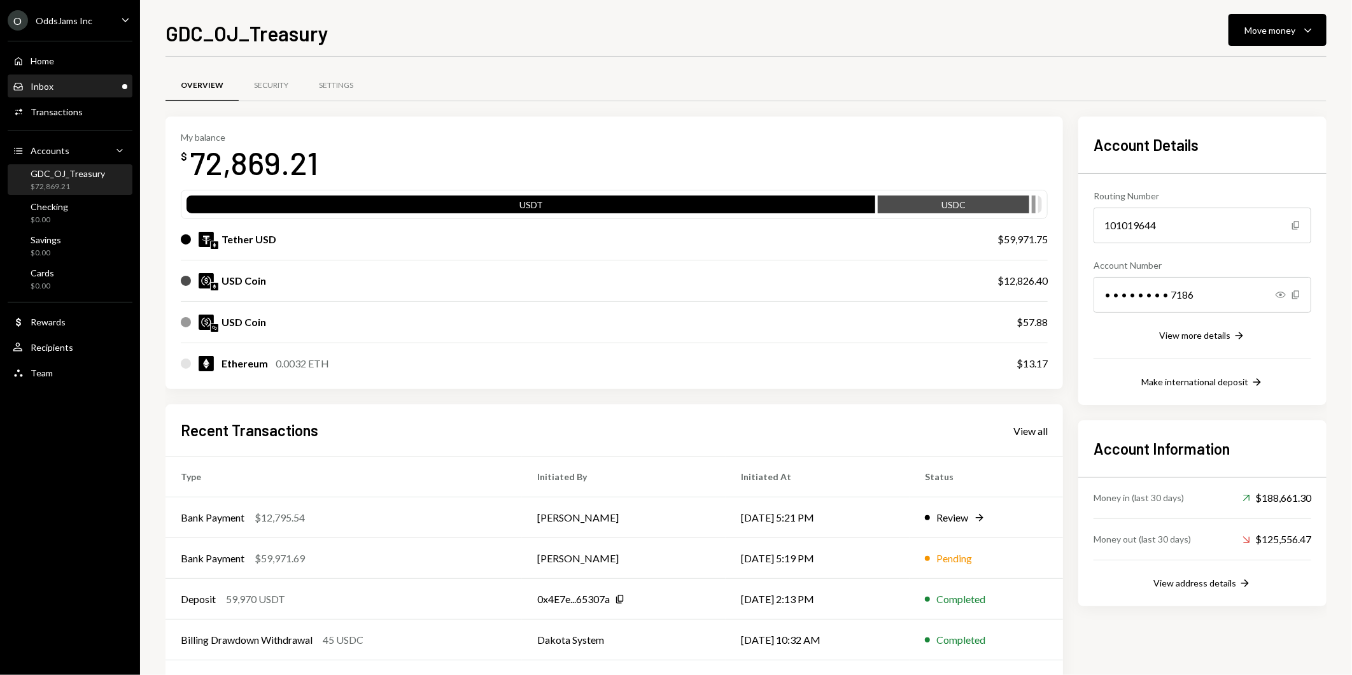
click at [59, 77] on div "Inbox Inbox" at bounding box center [70, 87] width 115 height 22
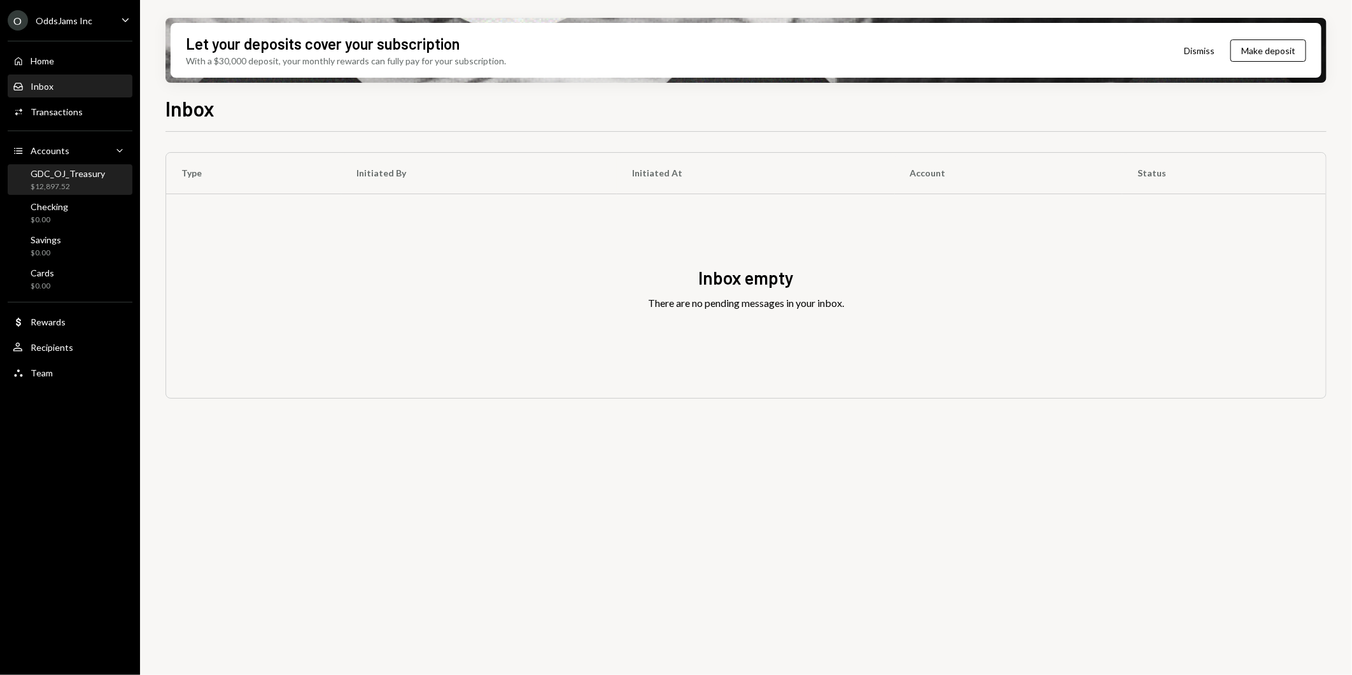
click at [86, 183] on div "$12,897.52" at bounding box center [68, 186] width 74 height 11
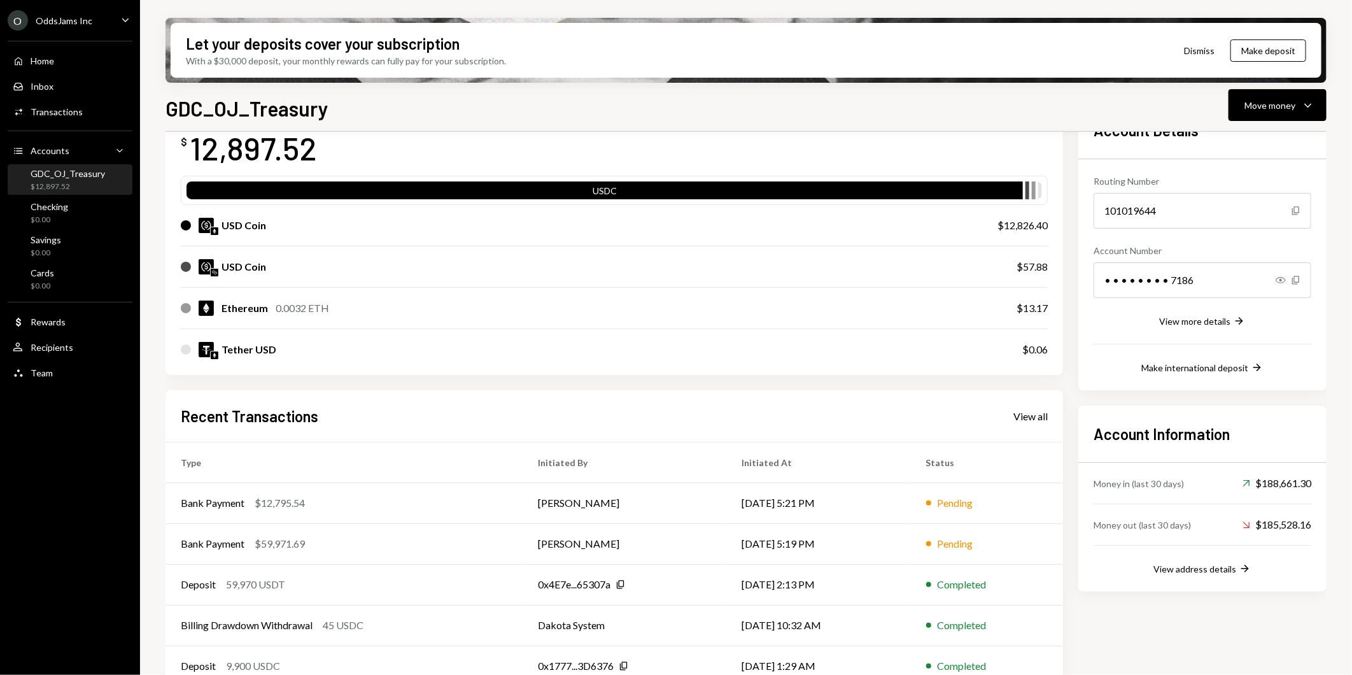
scroll to position [111, 0]
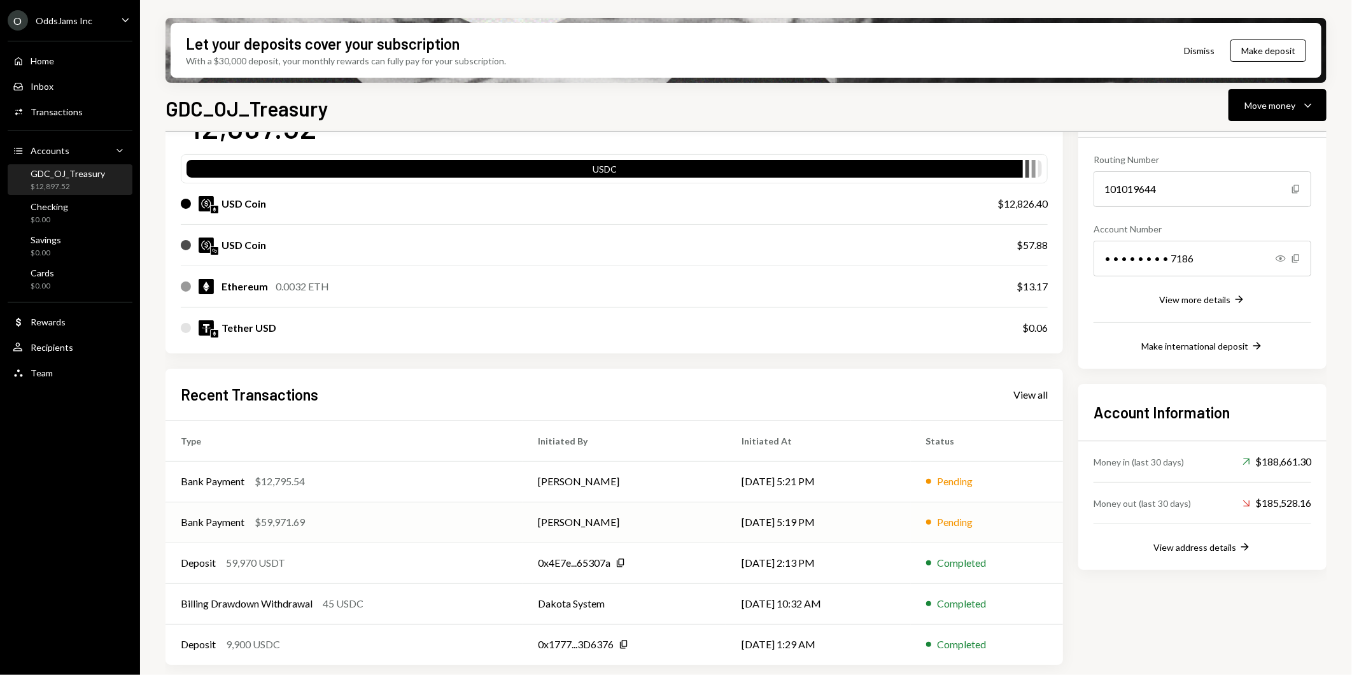
click at [296, 524] on div "$59,971.69" at bounding box center [280, 521] width 50 height 15
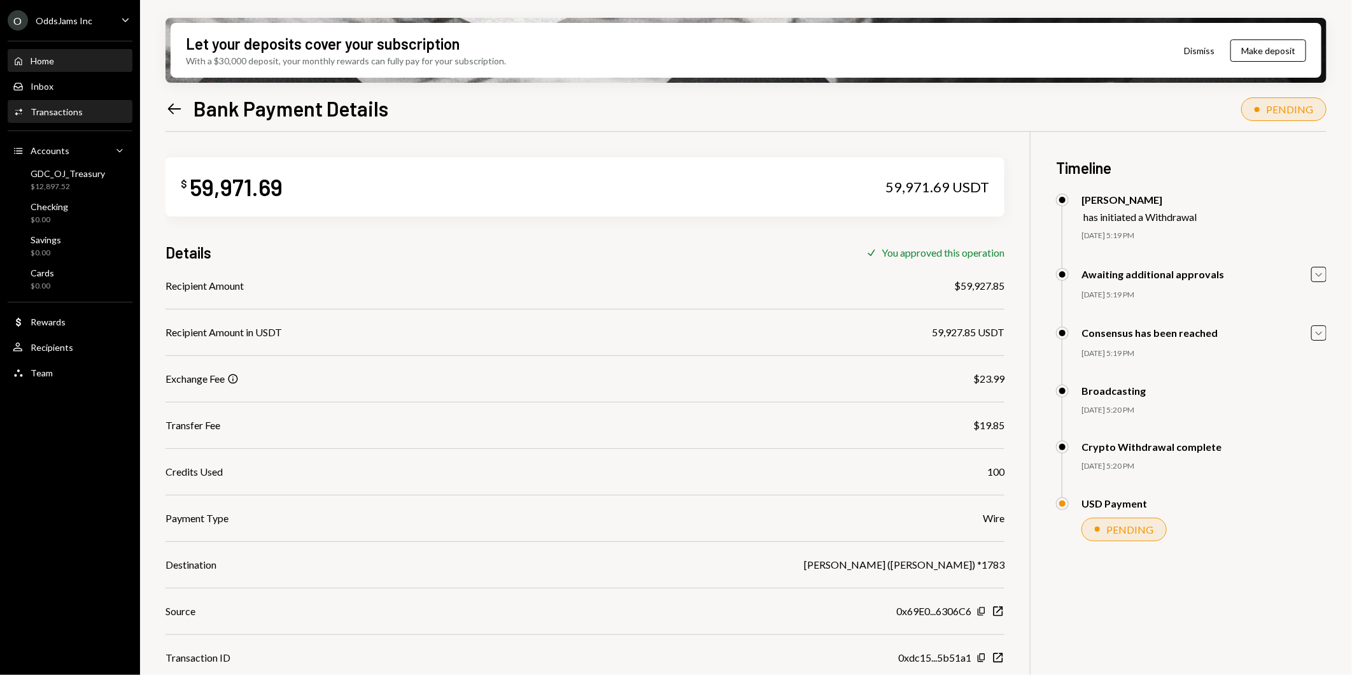
click at [52, 62] on div "Home" at bounding box center [43, 60] width 24 height 11
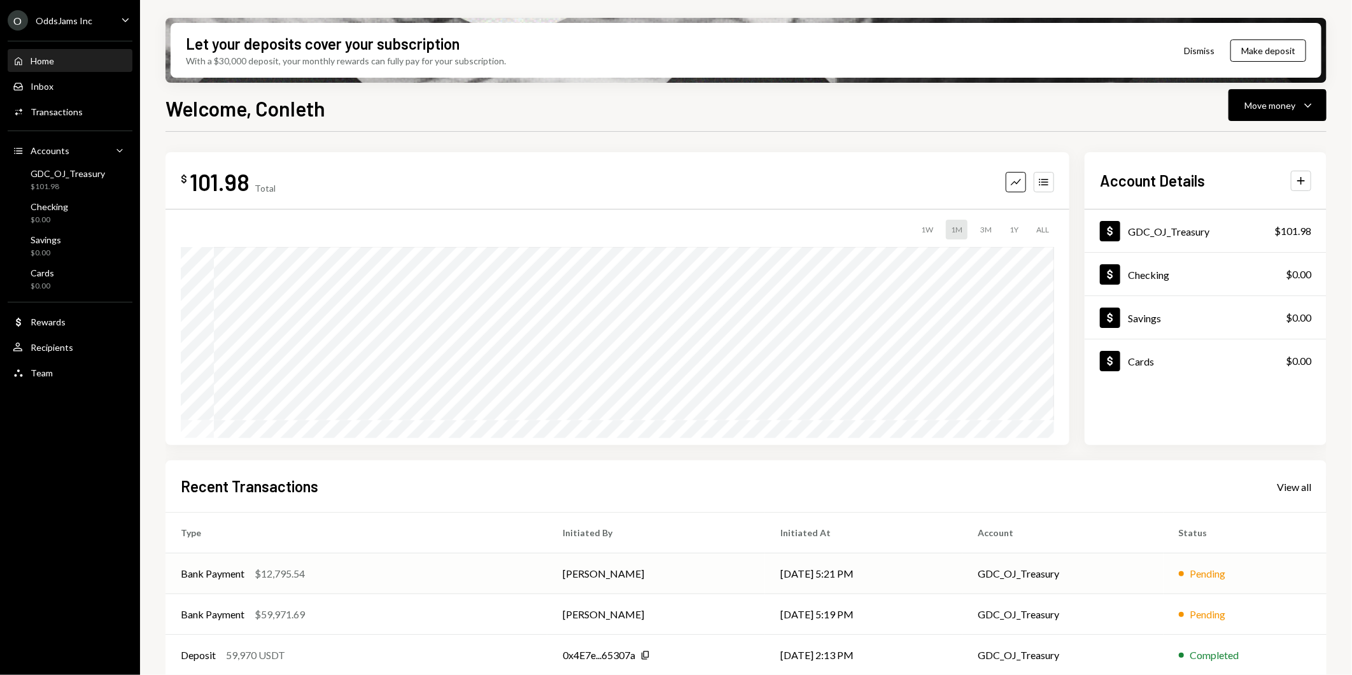
click at [318, 569] on div "Bank Payment $12,795.54" at bounding box center [356, 573] width 351 height 15
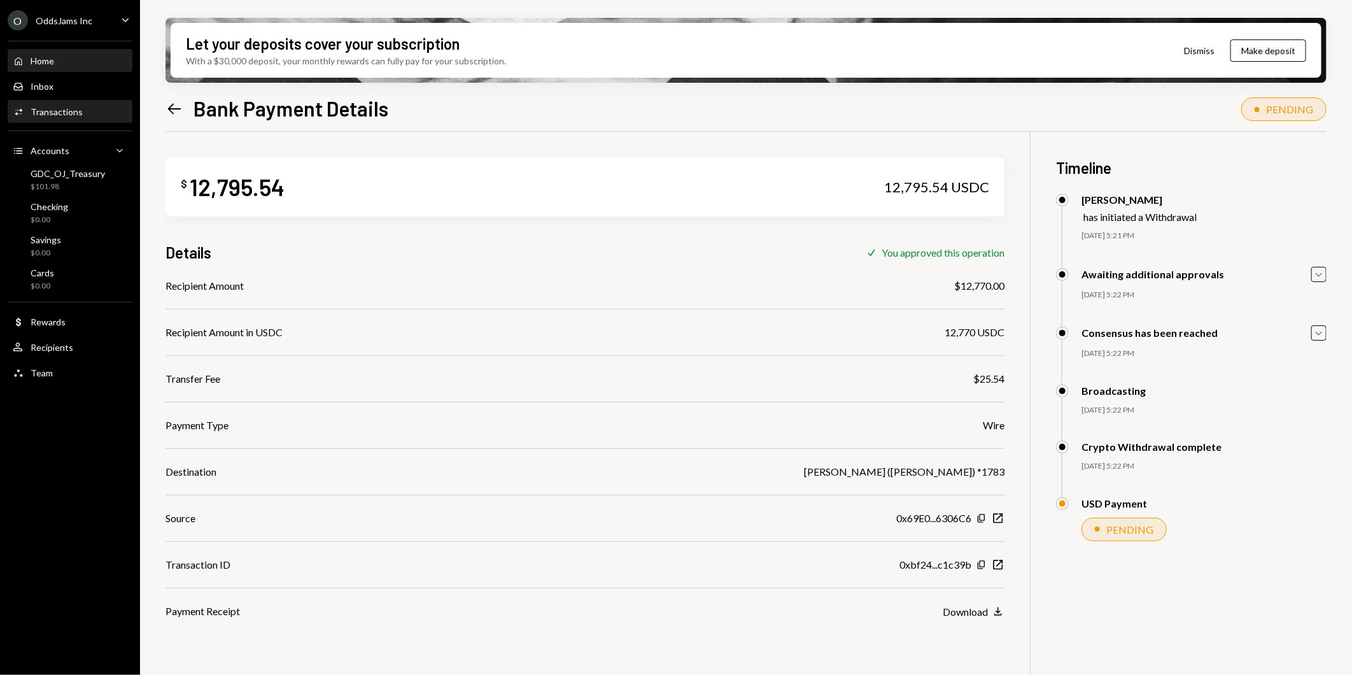
click at [103, 67] on div "Home Home" at bounding box center [70, 61] width 115 height 22
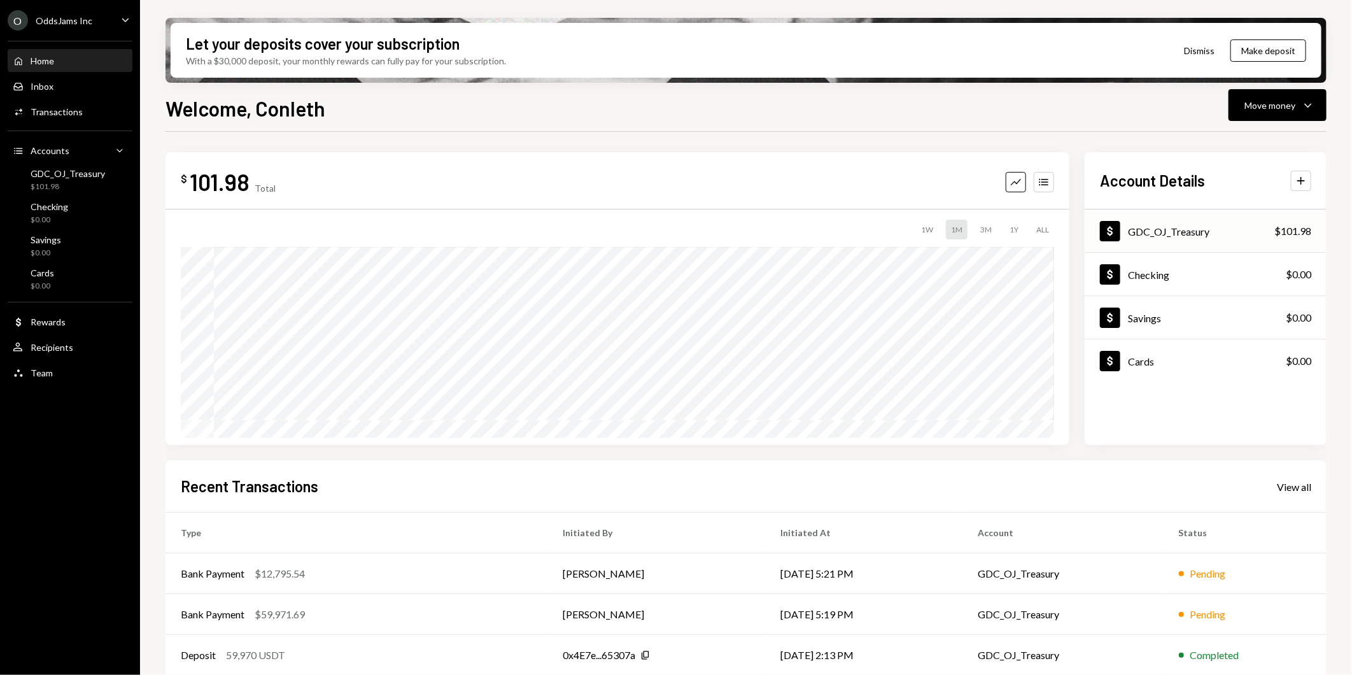
click at [1207, 227] on div "GDC_OJ_Treasury" at bounding box center [1168, 231] width 81 height 12
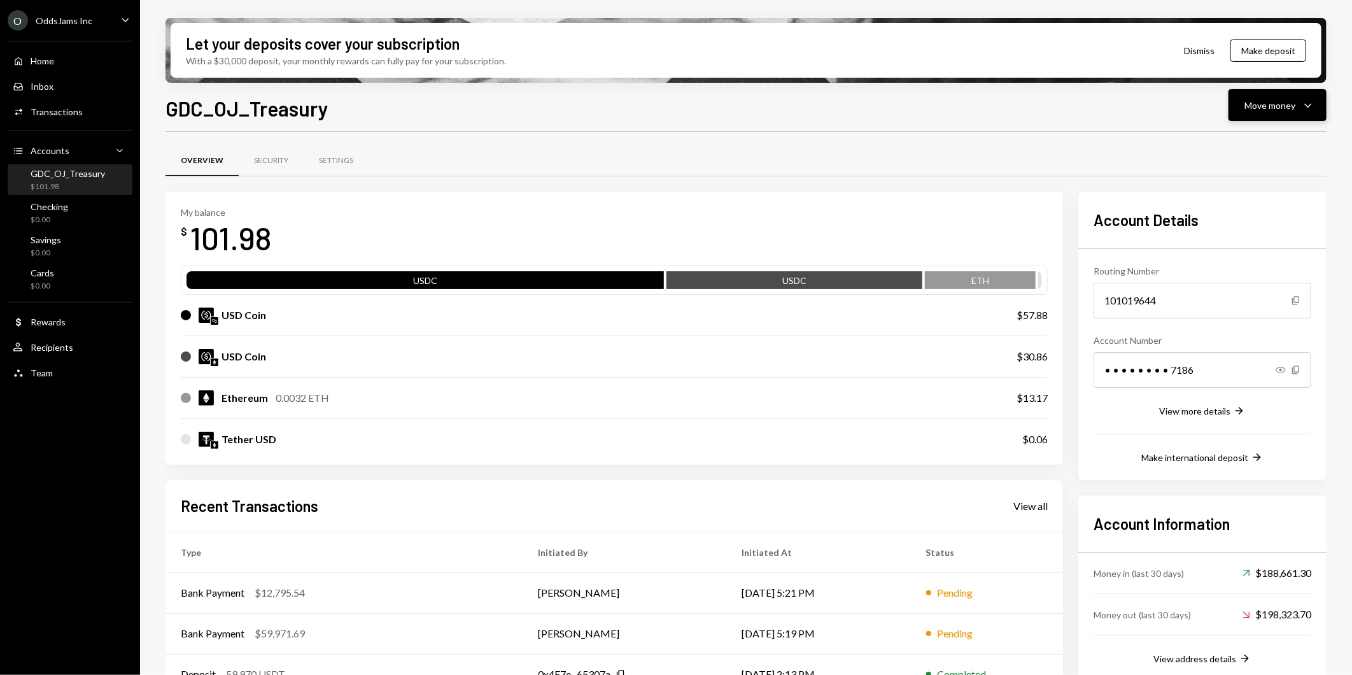
click at [1278, 106] on div "Move money" at bounding box center [1269, 105] width 51 height 13
click at [1254, 237] on div "Swap stablecoins" at bounding box center [1267, 239] width 93 height 13
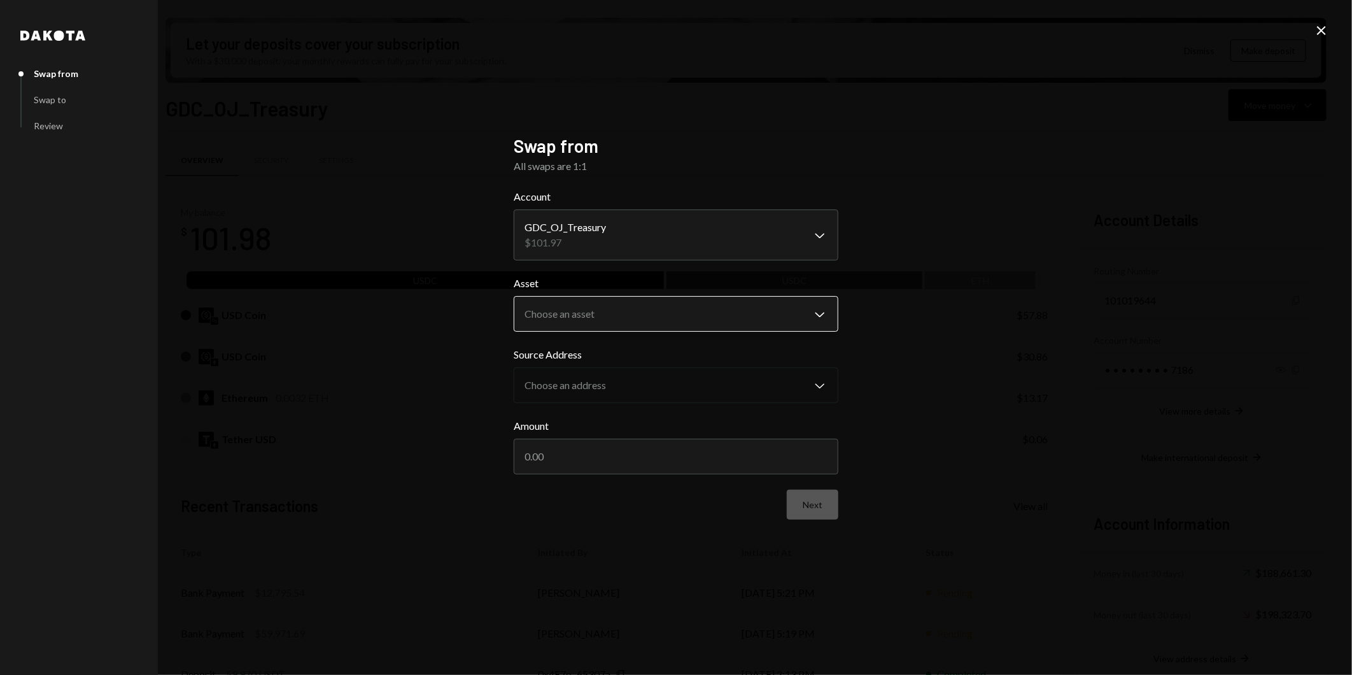
click at [702, 304] on body "O OddsJams Inc Caret Down Home Home Inbox Inbox Activities Transactions Account…" at bounding box center [676, 337] width 1352 height 675
select select "****"
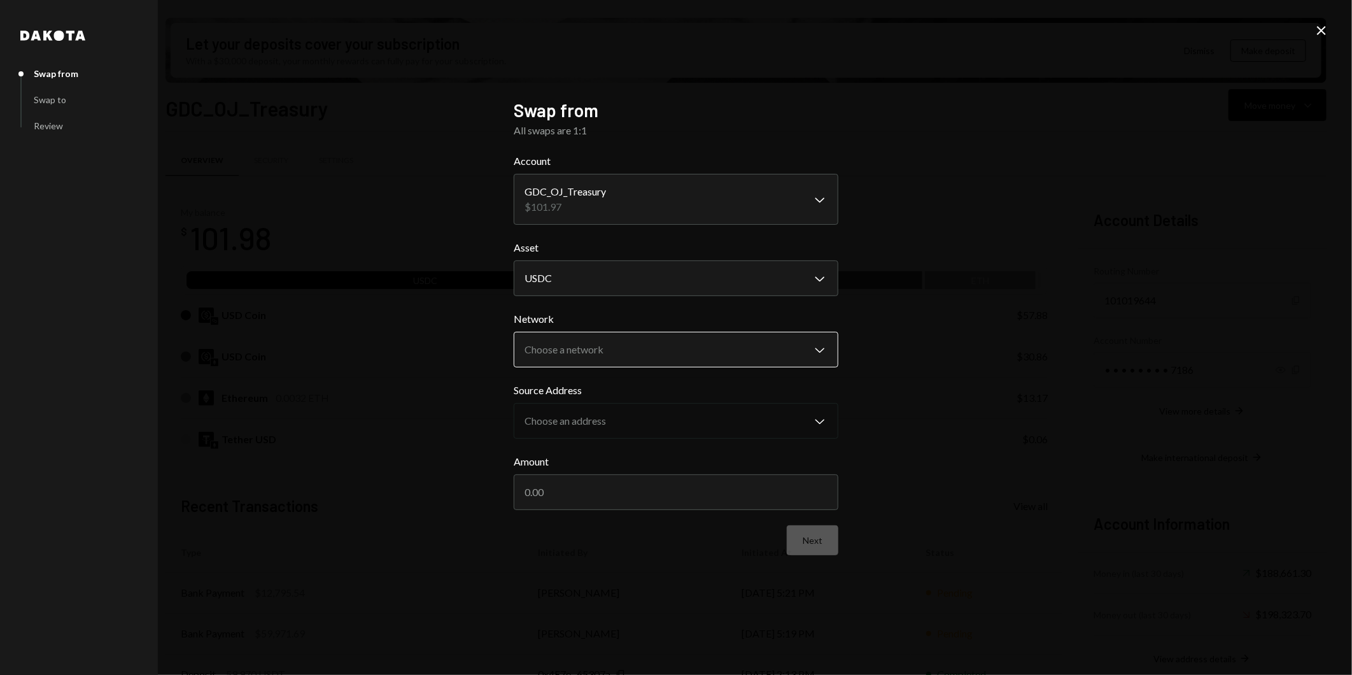
click at [697, 344] on body "O OddsJams Inc Caret Down Home Home Inbox Inbox Activities Transactions Account…" at bounding box center [676, 337] width 1352 height 675
select select "**********"
click at [550, 494] on input "Amount" at bounding box center [676, 492] width 325 height 36
type input "101.97"
click at [815, 537] on button "Next" at bounding box center [813, 540] width 52 height 30
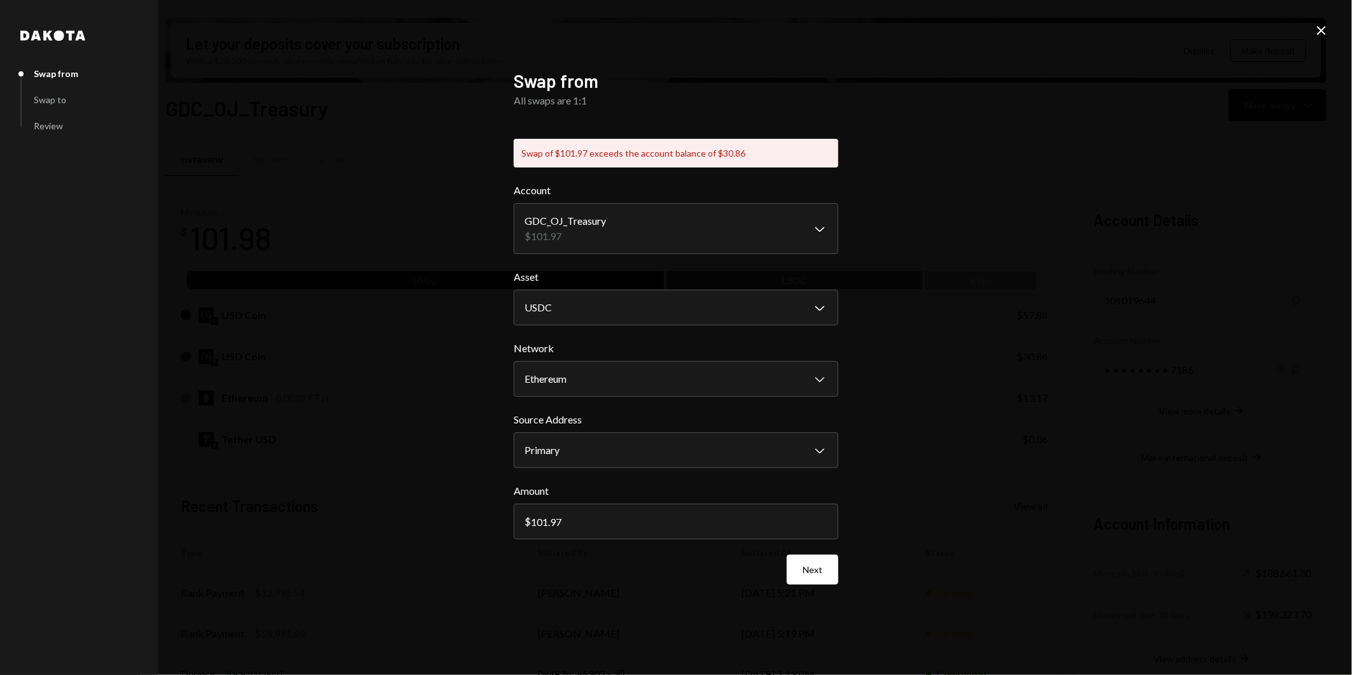
click at [1321, 24] on icon "Close" at bounding box center [1321, 30] width 15 height 15
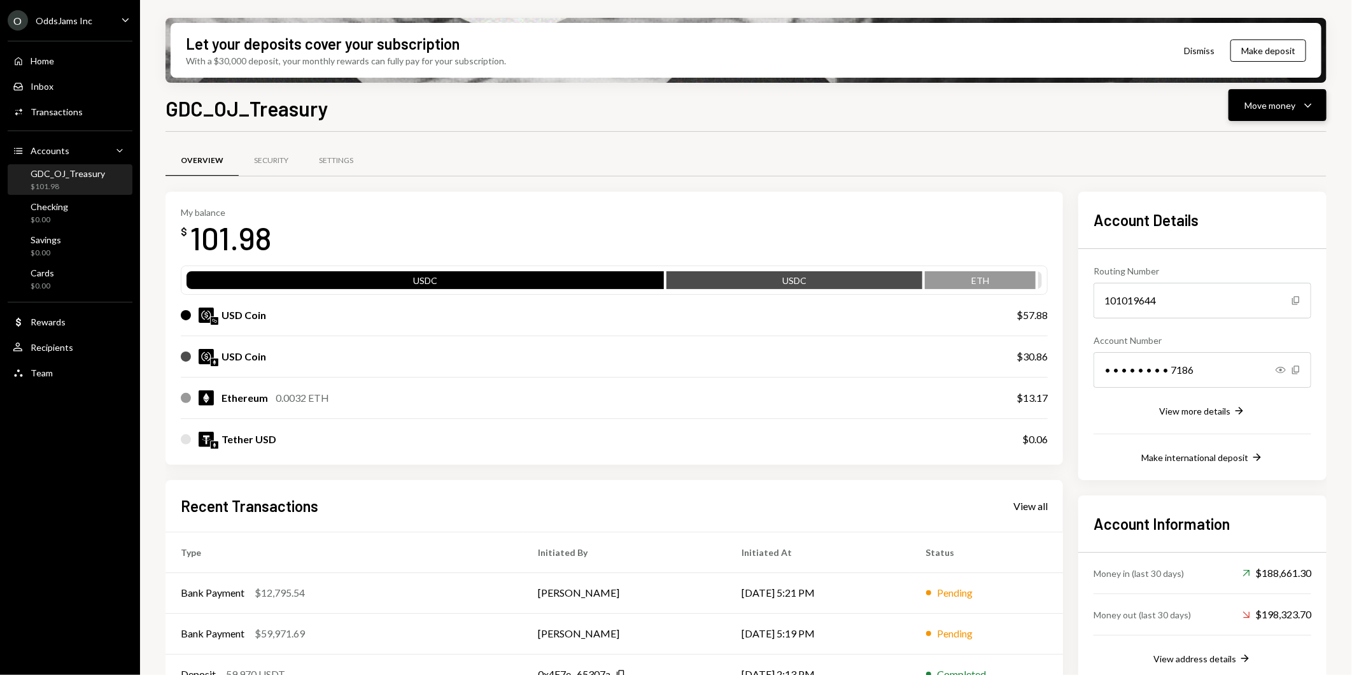
click at [1286, 107] on div "Move money" at bounding box center [1269, 105] width 51 height 13
click at [1246, 165] on div "Transfer" at bounding box center [1267, 171] width 93 height 13
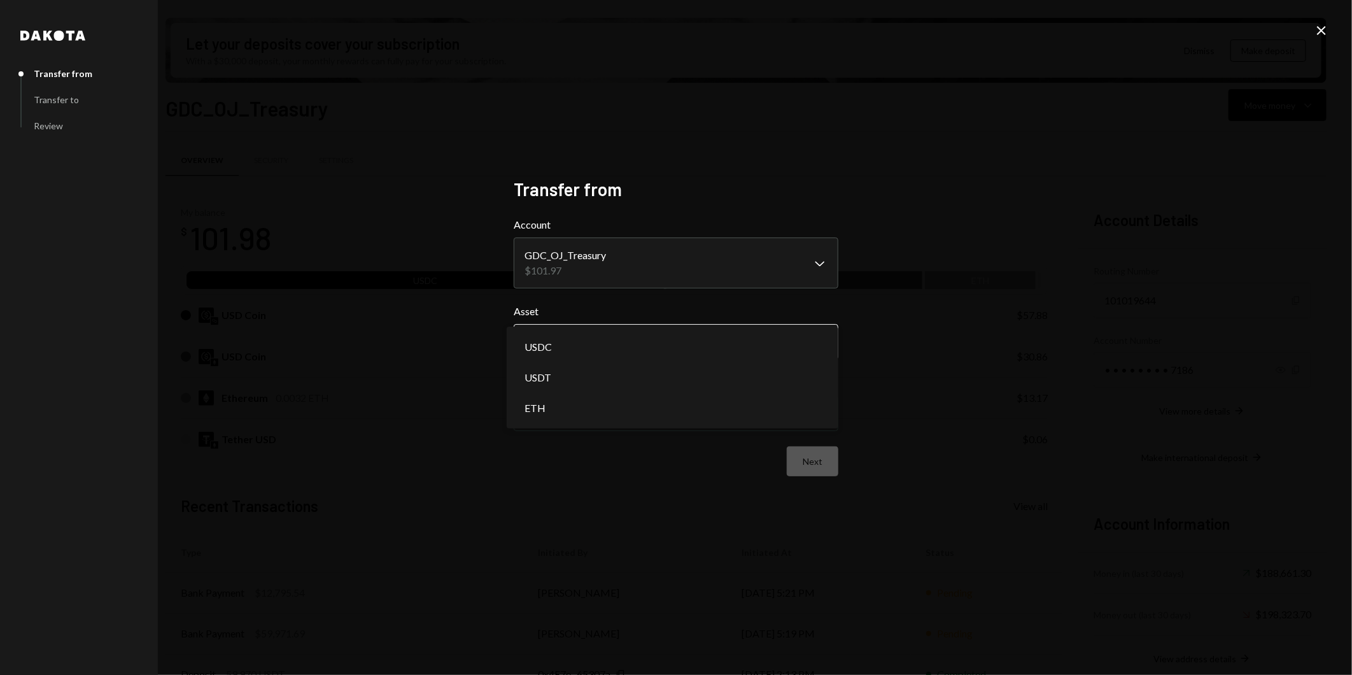
click at [644, 342] on body "O OddsJams Inc Caret Down Home Home Inbox Inbox Activities Transactions Account…" at bounding box center [676, 337] width 1352 height 675
select select "****"
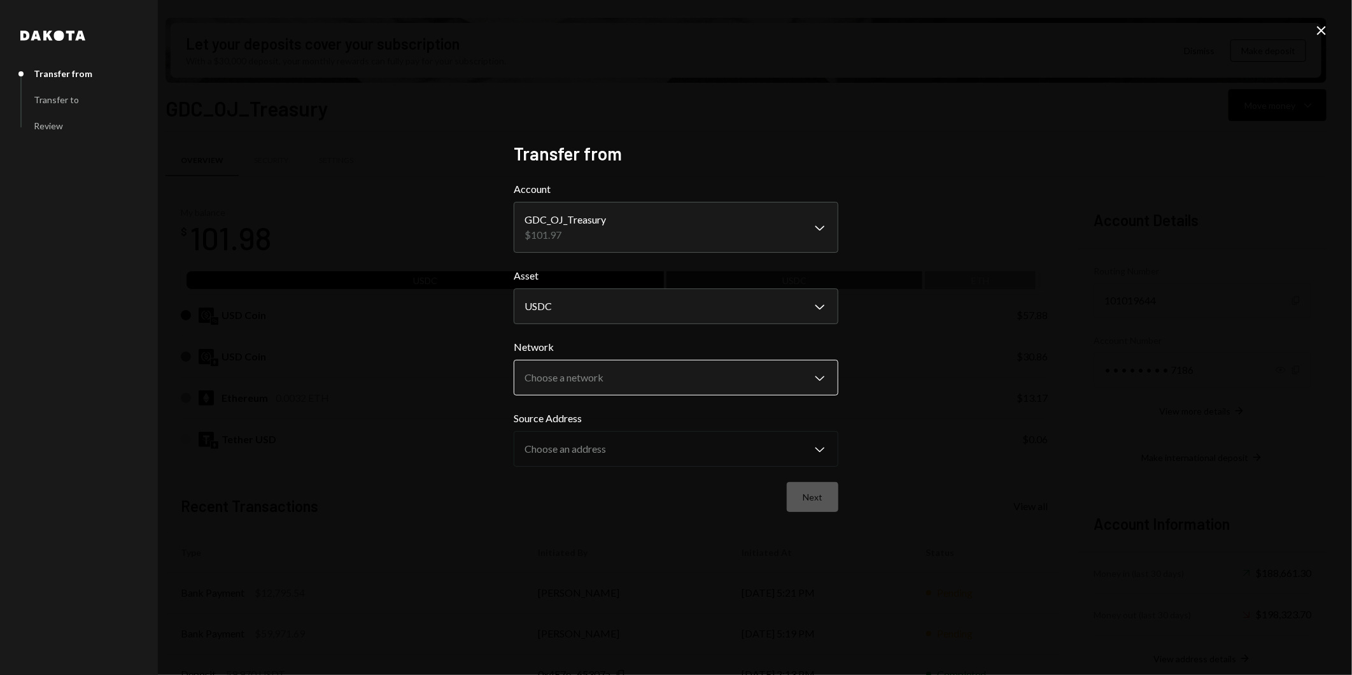
click at [645, 384] on body "O OddsJams Inc Caret Down Home Home Inbox Inbox Activities Transactions Account…" at bounding box center [676, 337] width 1352 height 675
select select "**********"
click at [798, 495] on button "Next" at bounding box center [813, 497] width 52 height 30
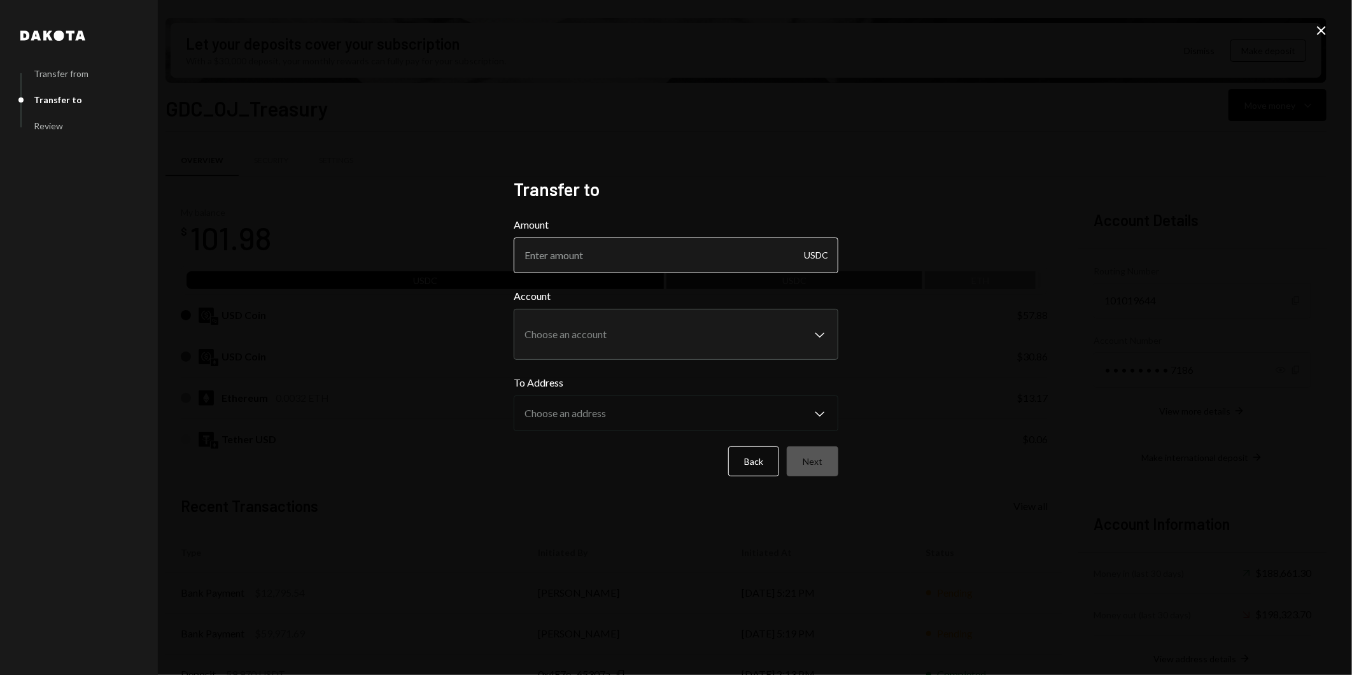
click at [597, 257] on input "Amount" at bounding box center [676, 255] width 325 height 36
type input "101.87"
click at [605, 332] on div "**********" at bounding box center [676, 323] width 325 height 71
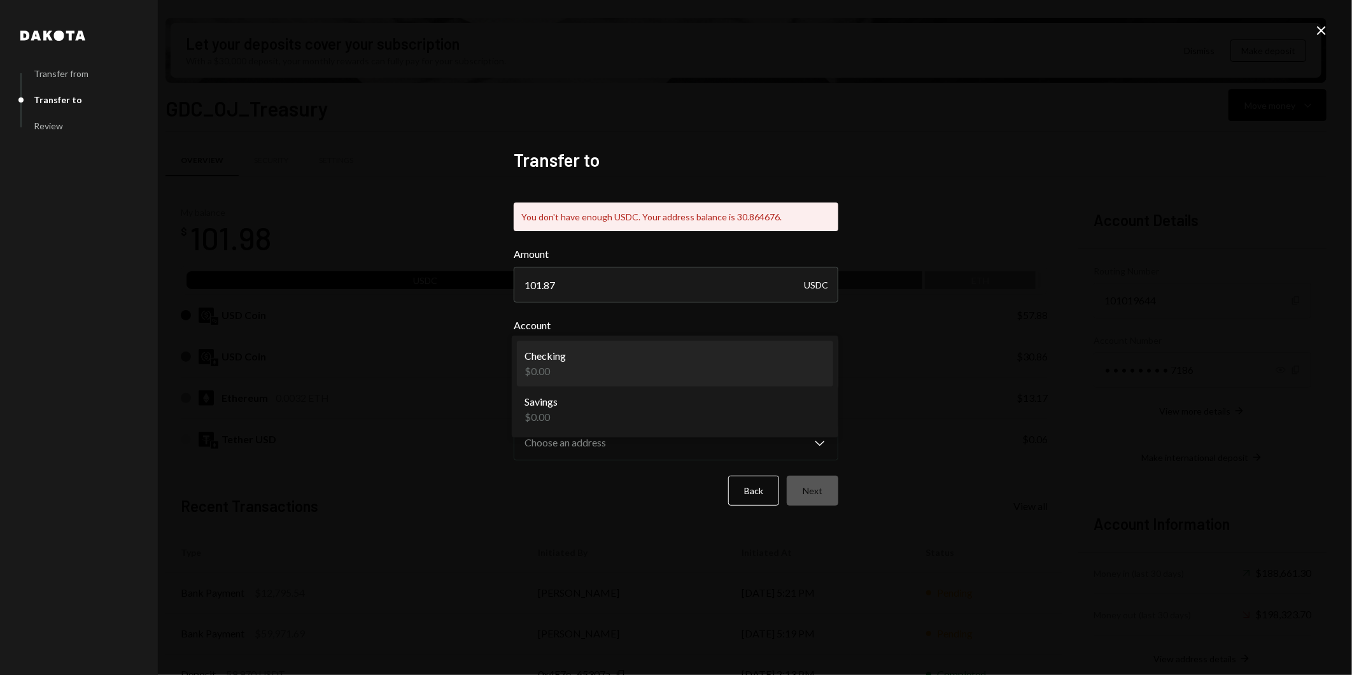
select select "**********"
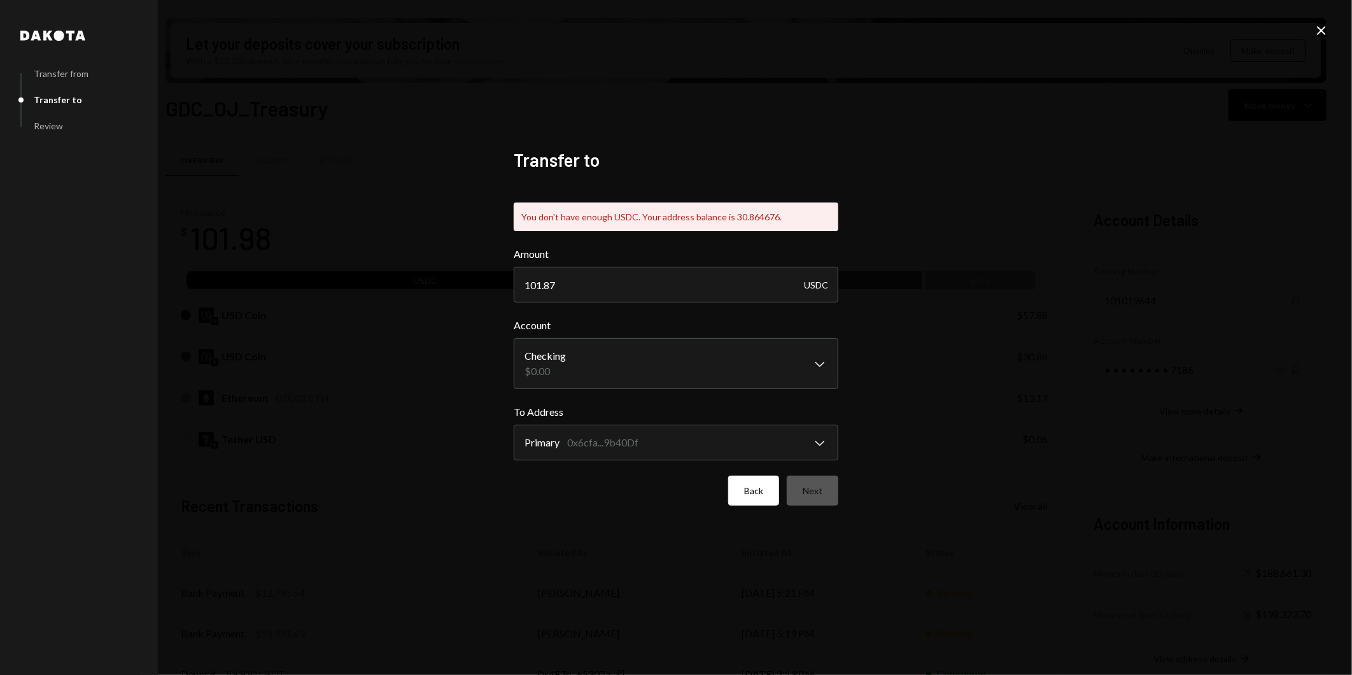
click at [747, 488] on button "Back" at bounding box center [753, 490] width 51 height 30
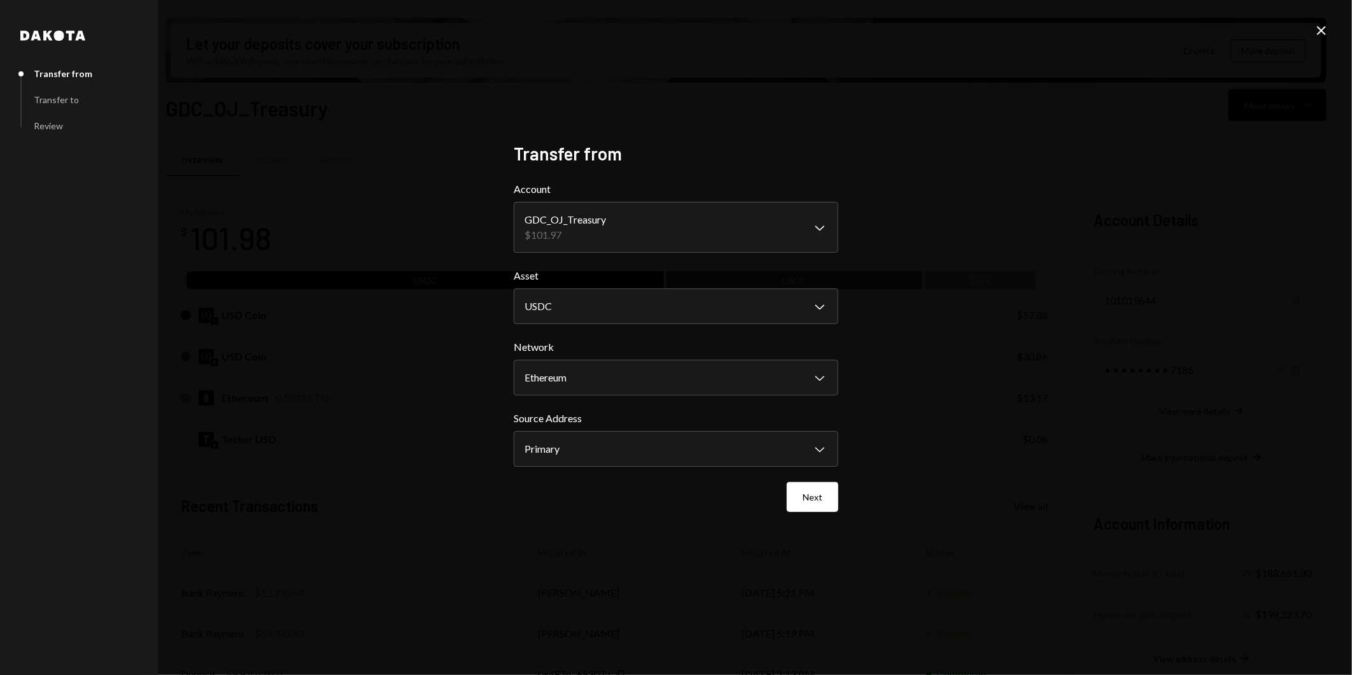
click at [1318, 27] on icon at bounding box center [1321, 30] width 9 height 9
